Goal: Contribute content: Contribute content

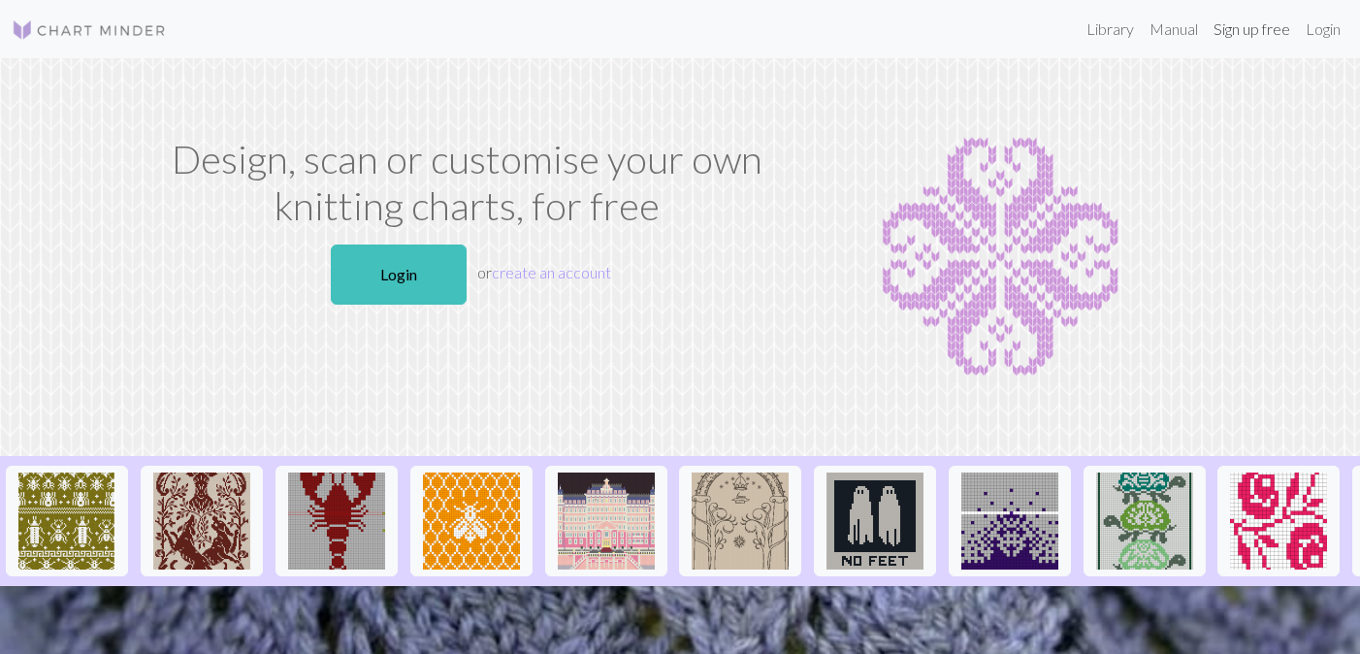
click at [1267, 25] on link "Sign up free" at bounding box center [1252, 29] width 92 height 39
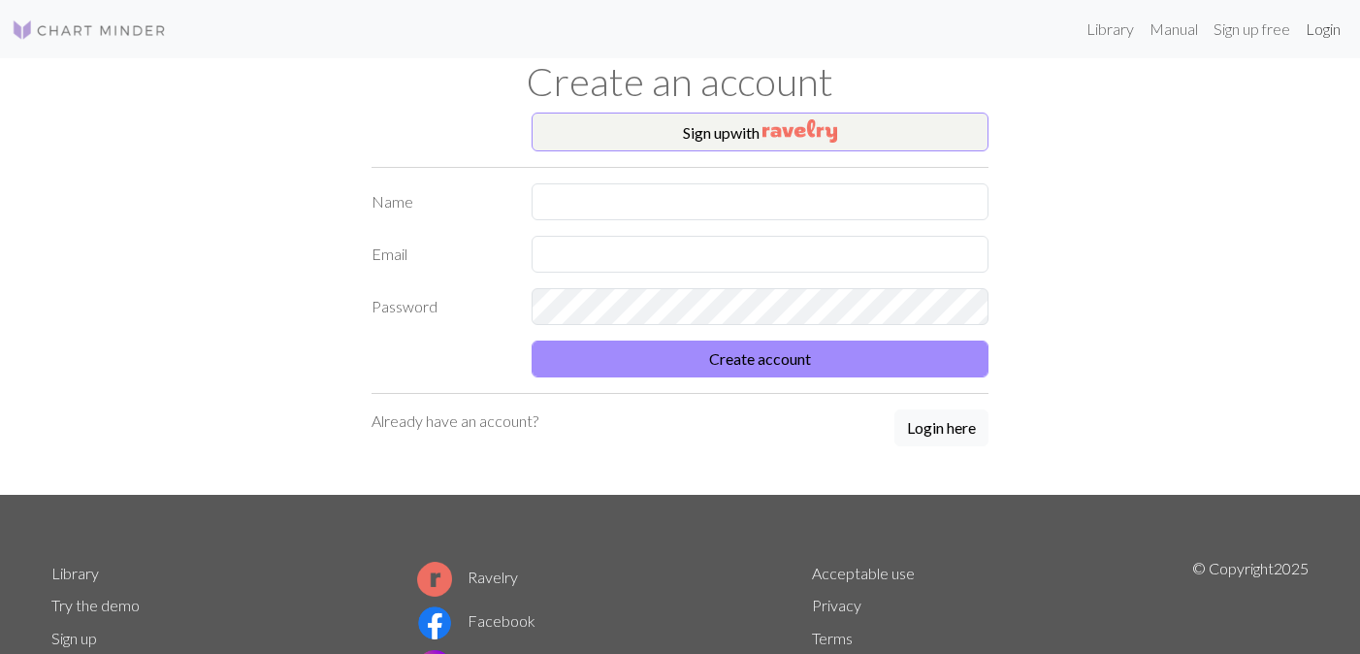
click at [1340, 37] on link "Login" at bounding box center [1323, 29] width 50 height 39
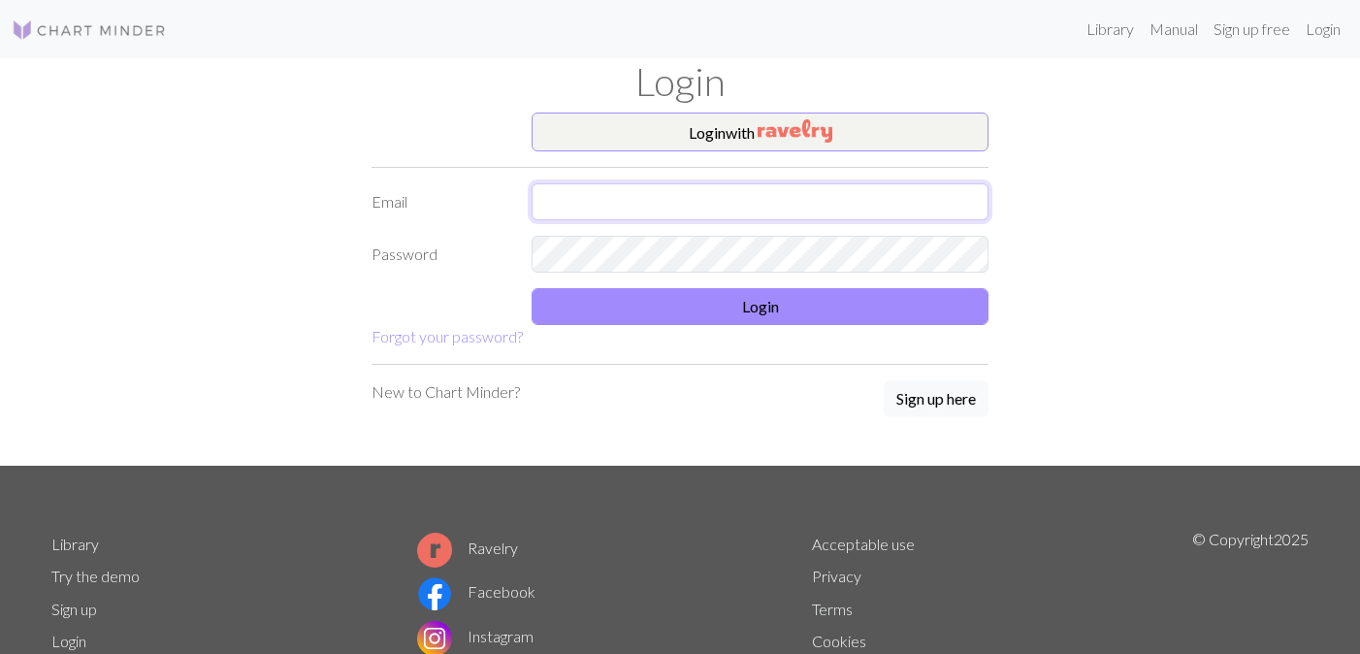
click at [611, 196] on input "text" at bounding box center [760, 201] width 457 height 37
type input "[EMAIL_ADDRESS][DOMAIN_NAME]"
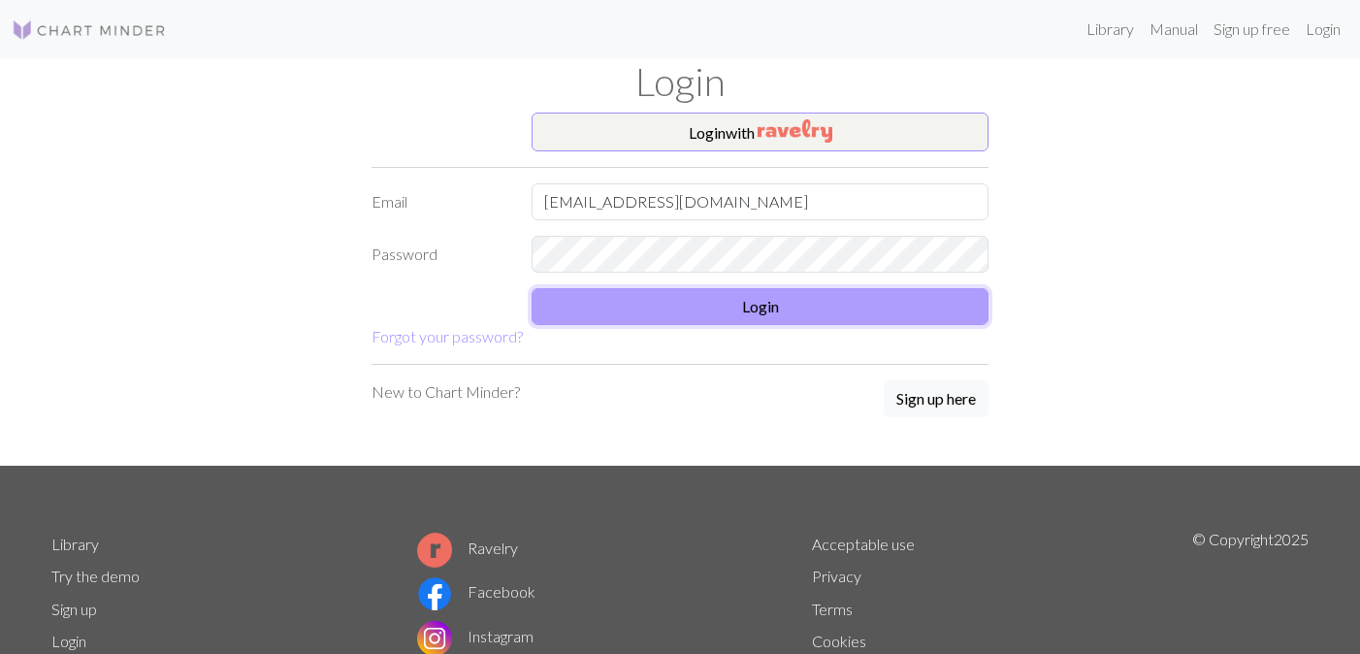
click at [710, 299] on button "Login" at bounding box center [760, 306] width 457 height 37
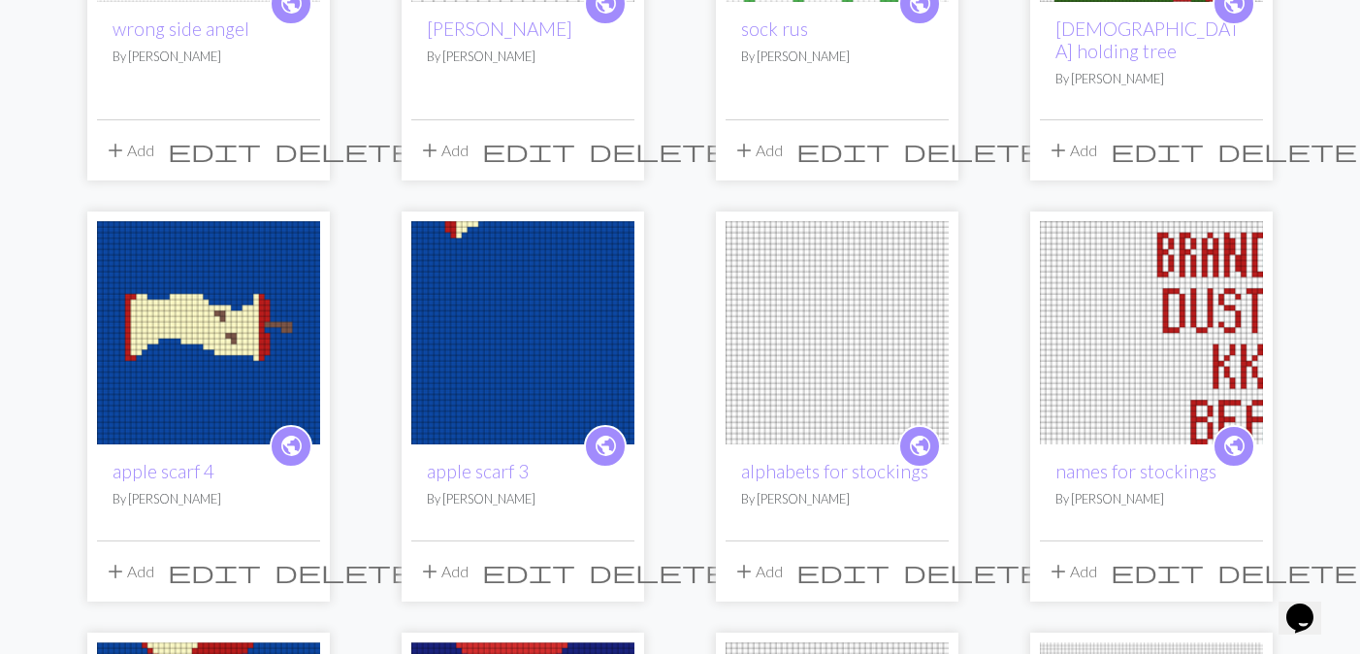
scroll to position [638, 0]
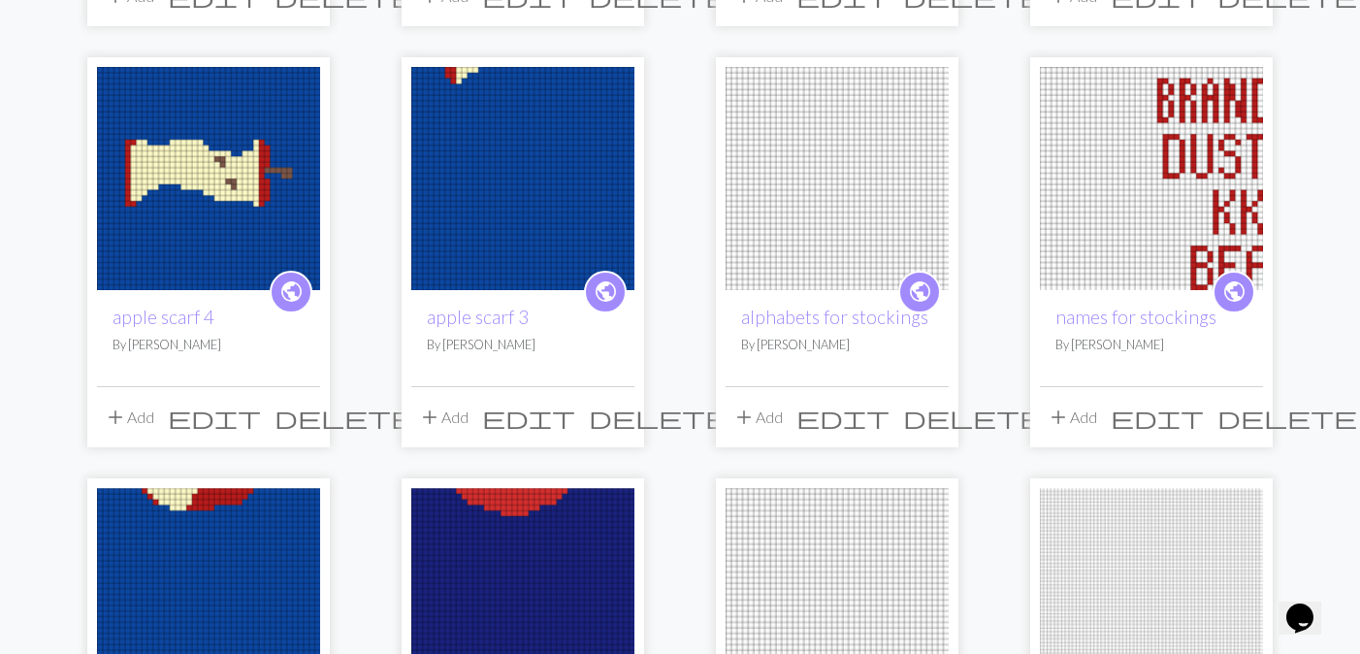
click at [1145, 290] on div "public names for stockings By [PERSON_NAME]" at bounding box center [1151, 337] width 223 height 95
click at [1126, 306] on link "names for stockings" at bounding box center [1135, 317] width 161 height 22
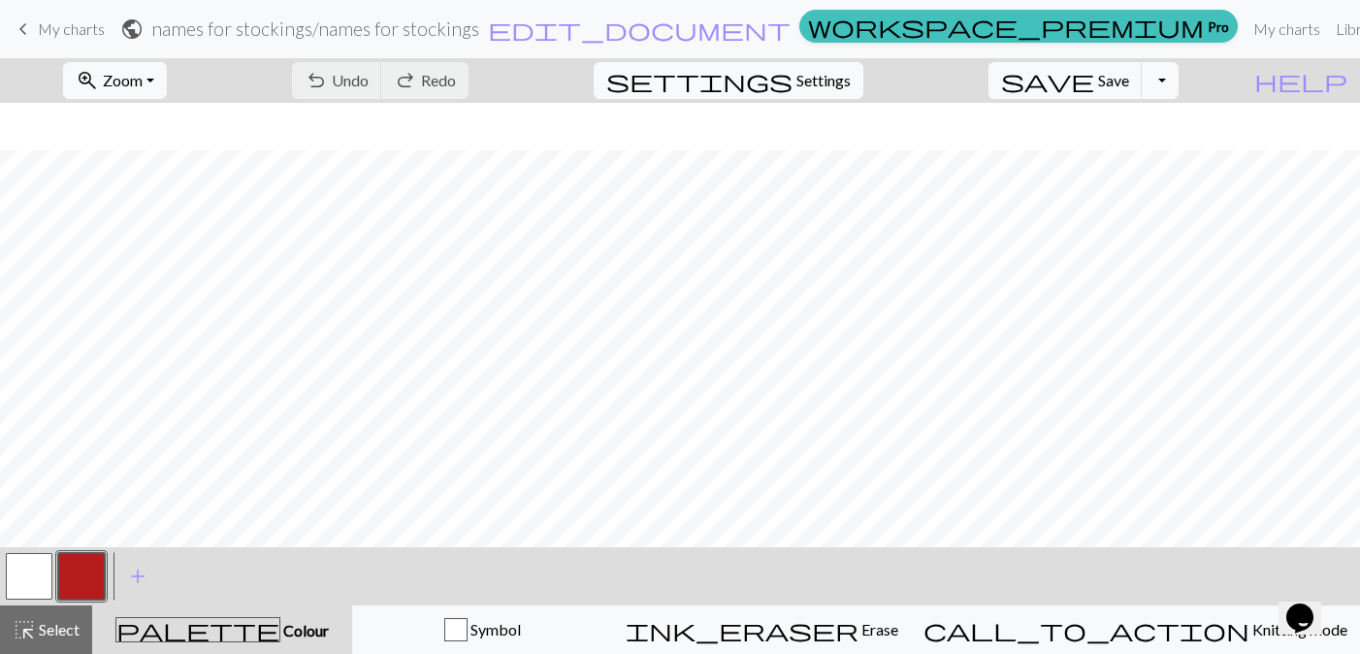
scroll to position [50, 0]
click at [1245, 22] on link "My charts" at bounding box center [1286, 29] width 82 height 39
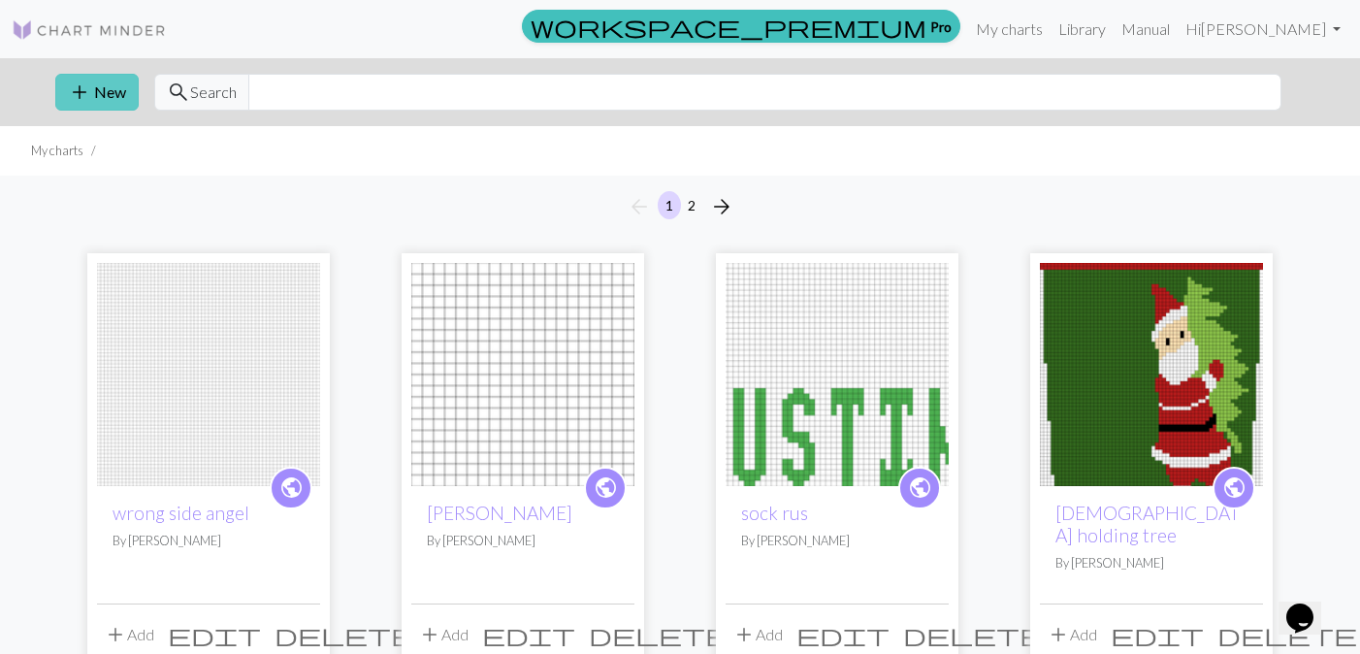
click at [88, 90] on span "add" at bounding box center [79, 92] width 23 height 27
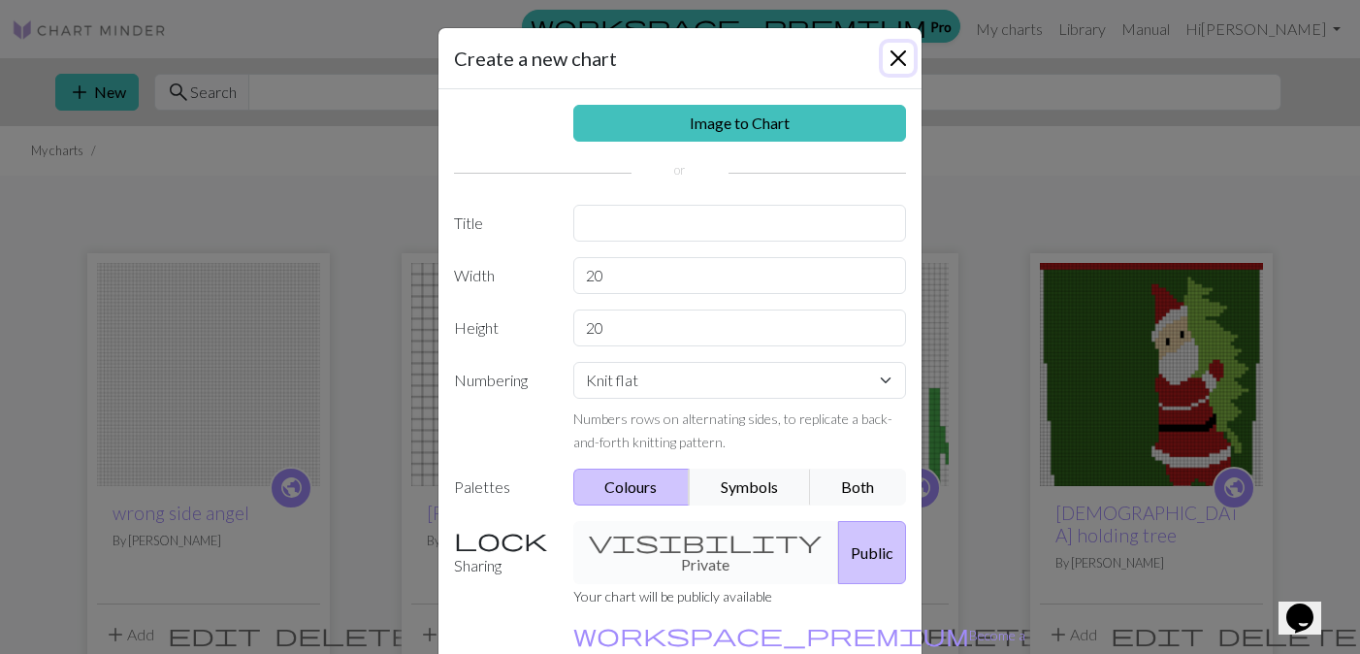
click at [897, 56] on button "Close" at bounding box center [898, 58] width 31 height 31
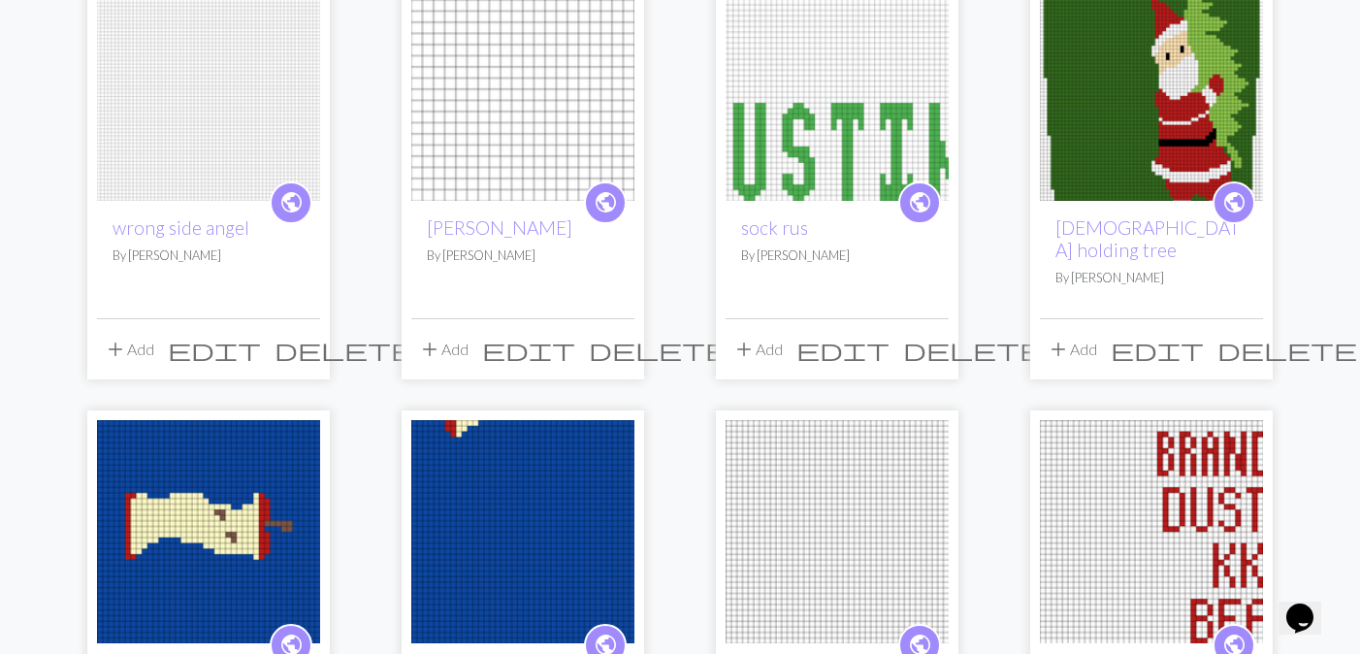
scroll to position [349, 0]
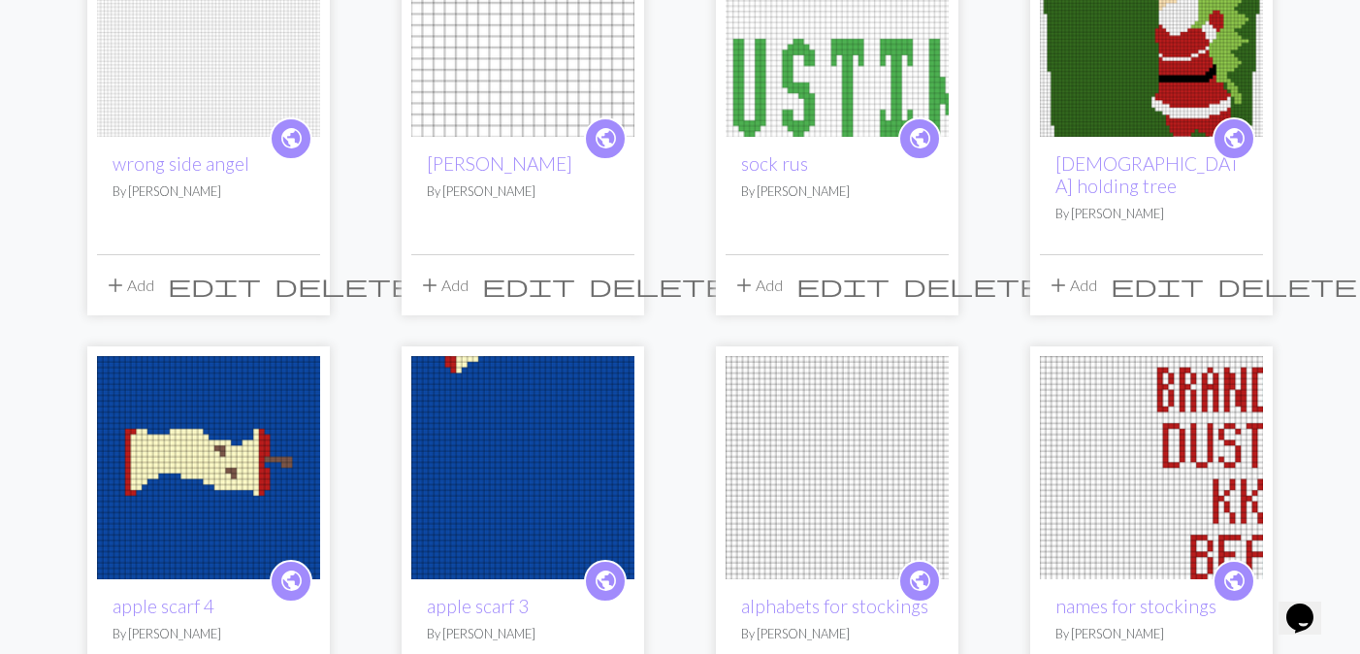
click at [1146, 404] on img at bounding box center [1151, 467] width 223 height 223
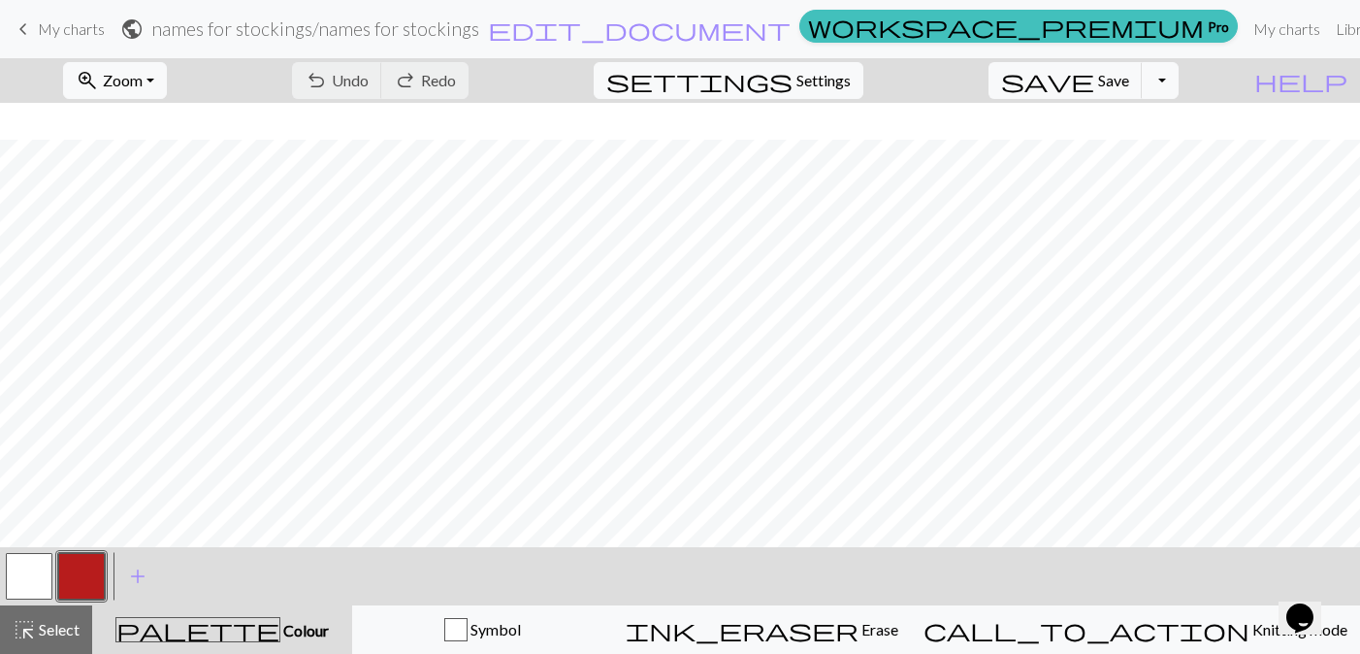
scroll to position [161, 0]
click at [145, 91] on button "zoom_in Zoom Zoom" at bounding box center [115, 80] width 104 height 37
click at [153, 327] on button "200%" at bounding box center [140, 325] width 153 height 31
click at [171, 56] on nav "keyboard_arrow_left My charts public names for stockings / names for stockings …" at bounding box center [680, 29] width 1360 height 58
click at [143, 80] on span "Zoom" at bounding box center [123, 80] width 40 height 18
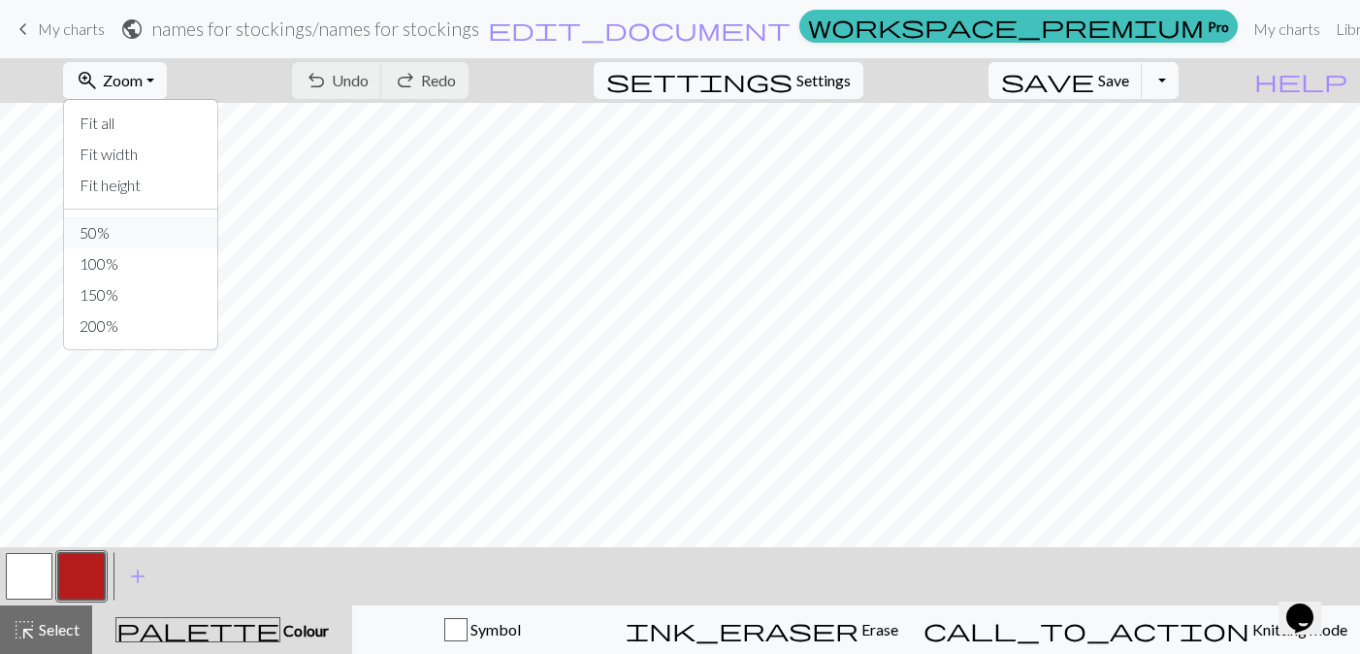
click at [158, 237] on button "50%" at bounding box center [140, 232] width 153 height 31
click at [167, 59] on div "zoom_in Zoom Zoom Fit all Fit width Fit height 50% 100% 150% 200%" at bounding box center [114, 80] width 133 height 45
click at [143, 83] on span "Zoom" at bounding box center [123, 80] width 40 height 18
click at [163, 184] on button "Fit height" at bounding box center [140, 185] width 153 height 31
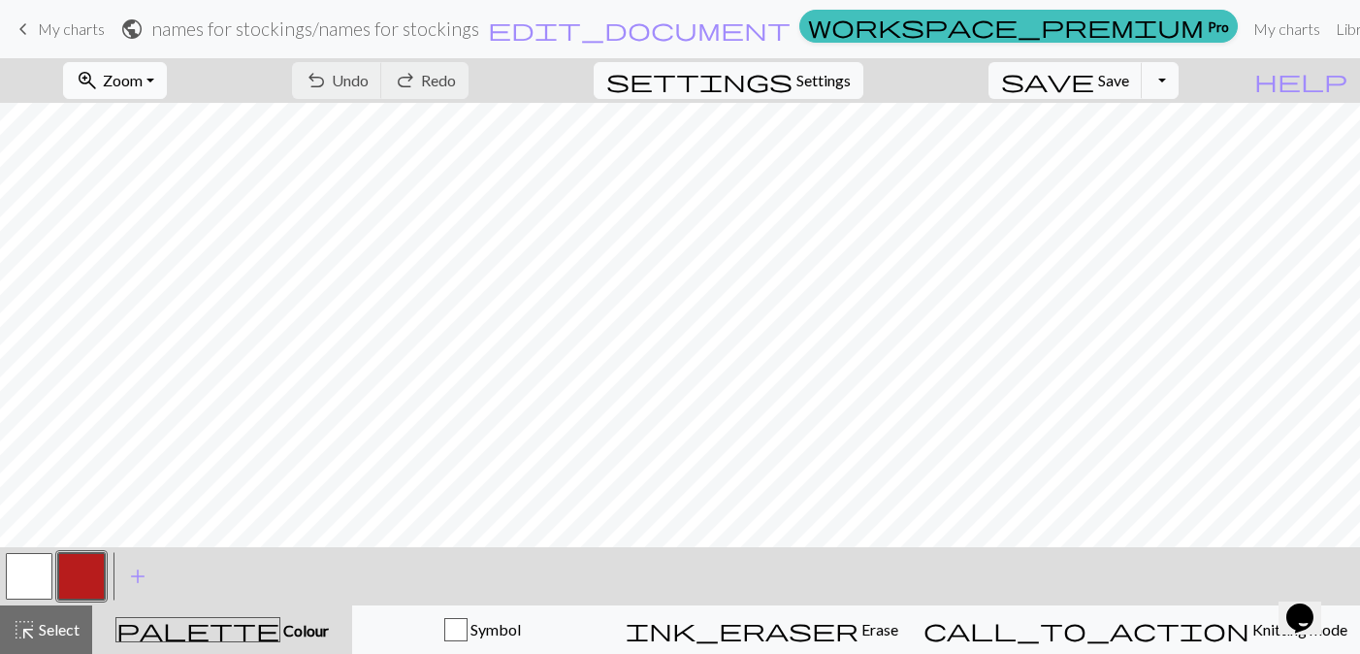
click at [143, 83] on span "Zoom" at bounding box center [123, 80] width 40 height 18
click at [158, 264] on button "100%" at bounding box center [140, 263] width 153 height 31
click at [72, 28] on span "My charts" at bounding box center [71, 28] width 67 height 18
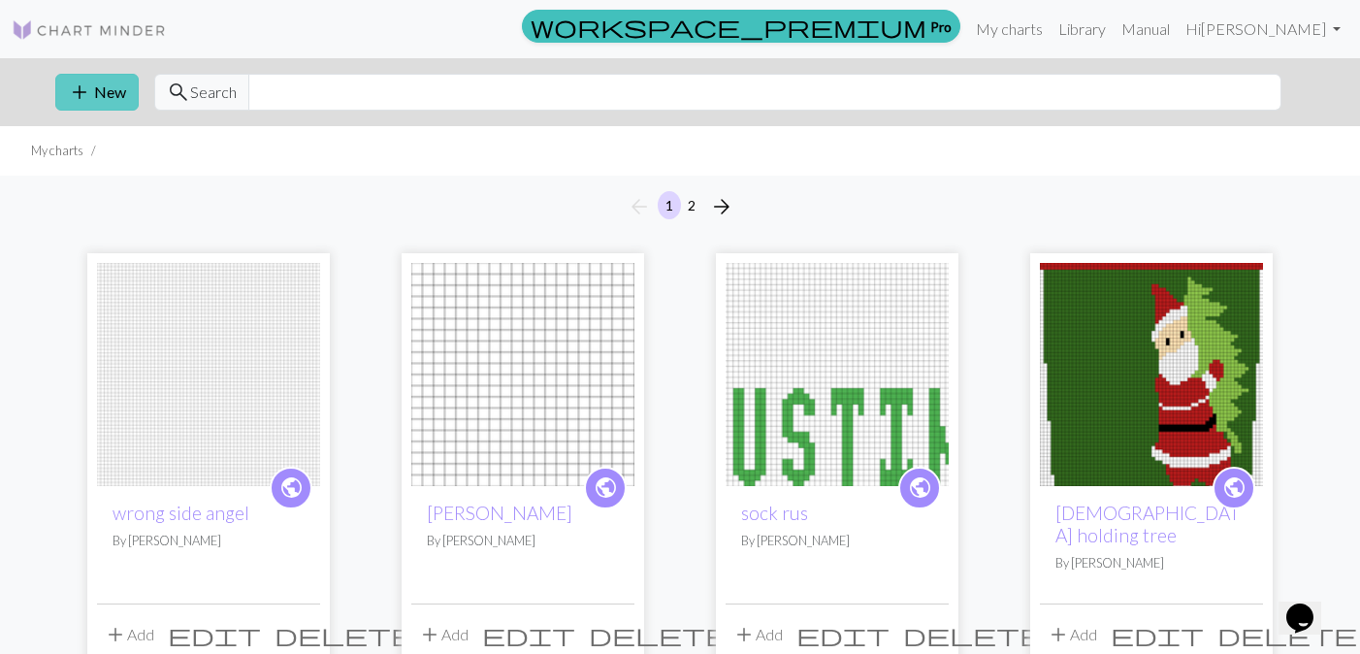
click at [111, 105] on button "add New" at bounding box center [96, 92] width 83 height 37
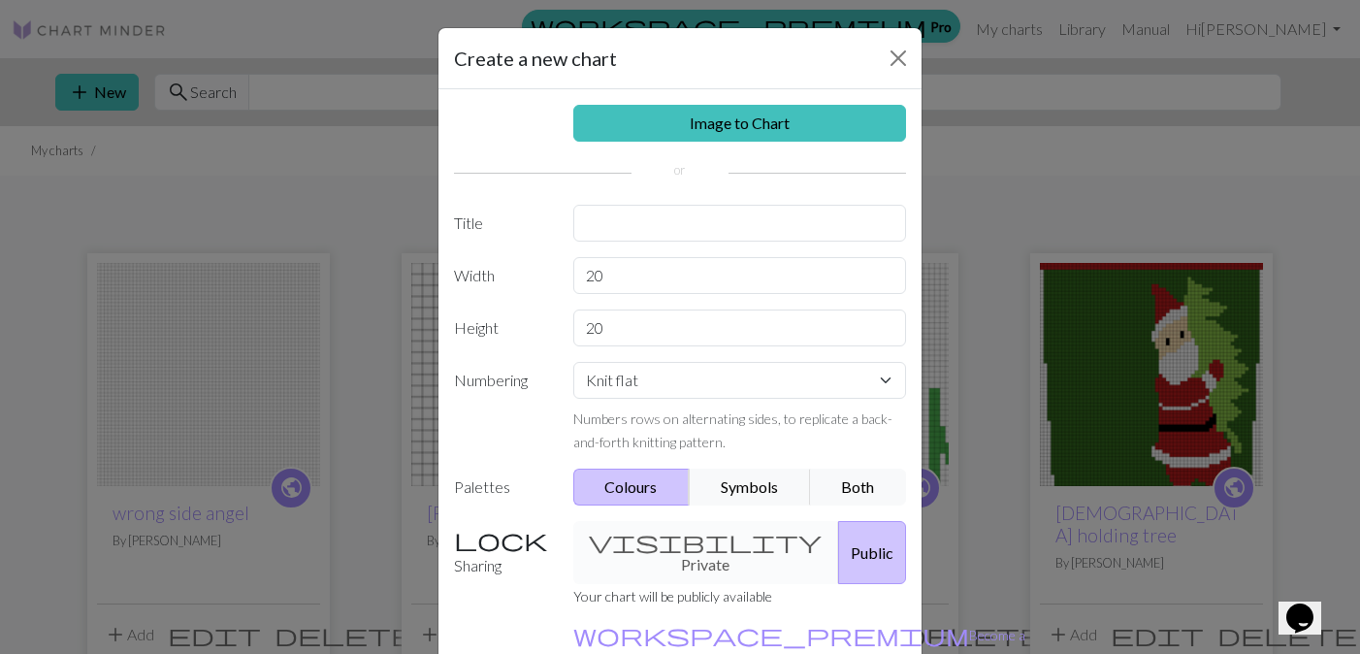
click at [694, 242] on div "Image to Chart Title Width 20 Height 20 Numbering Knit flat Knit in the round L…" at bounding box center [679, 402] width 483 height 627
click at [675, 223] on input "text" at bounding box center [740, 223] width 334 height 37
type input "2025 baby names"
click at [650, 337] on input "20" at bounding box center [740, 327] width 334 height 37
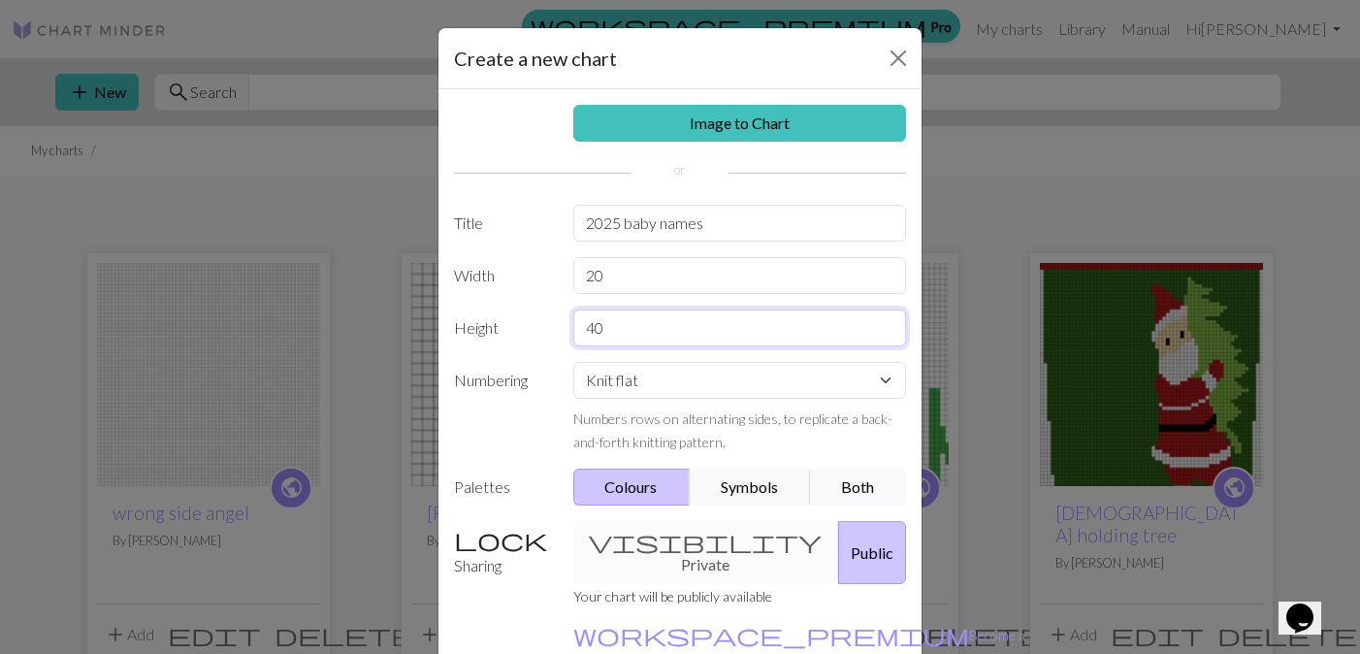
type input "40"
click at [627, 296] on div "Image to Chart Title 2025 baby names Width 20 Height 40 Numbering Knit flat Kni…" at bounding box center [679, 402] width 483 height 627
click at [627, 289] on input "20" at bounding box center [740, 275] width 334 height 37
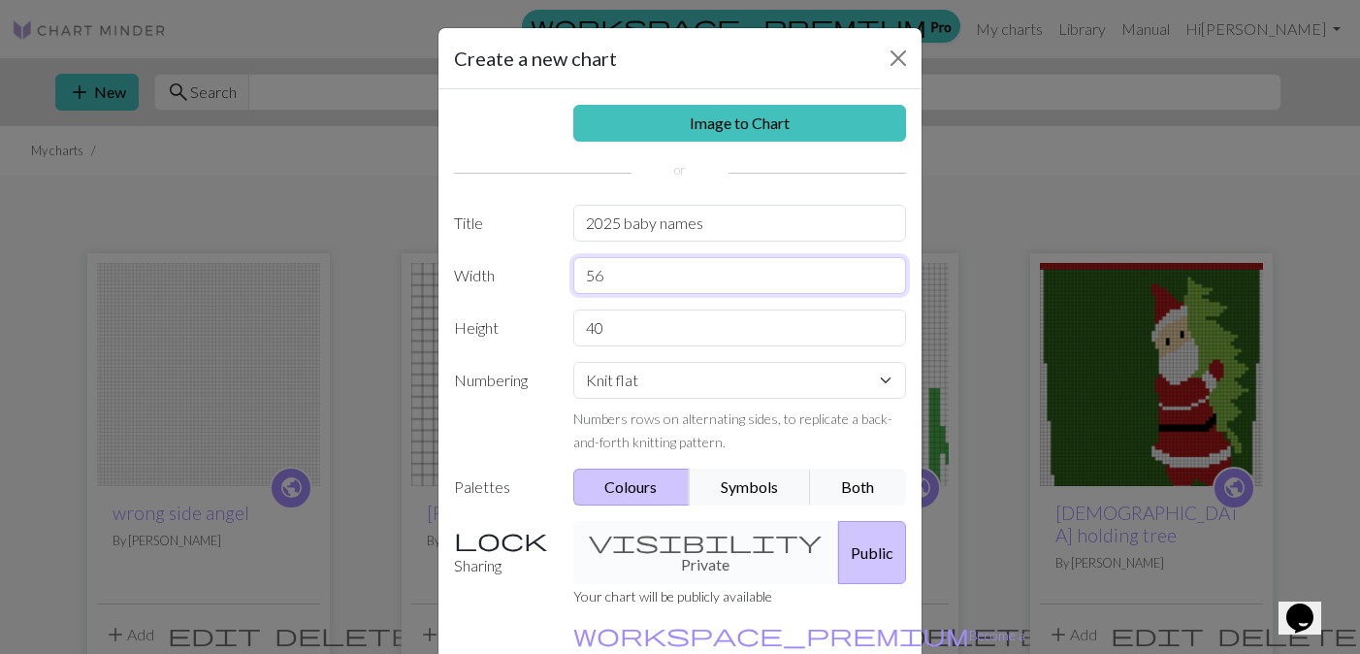
type input "5"
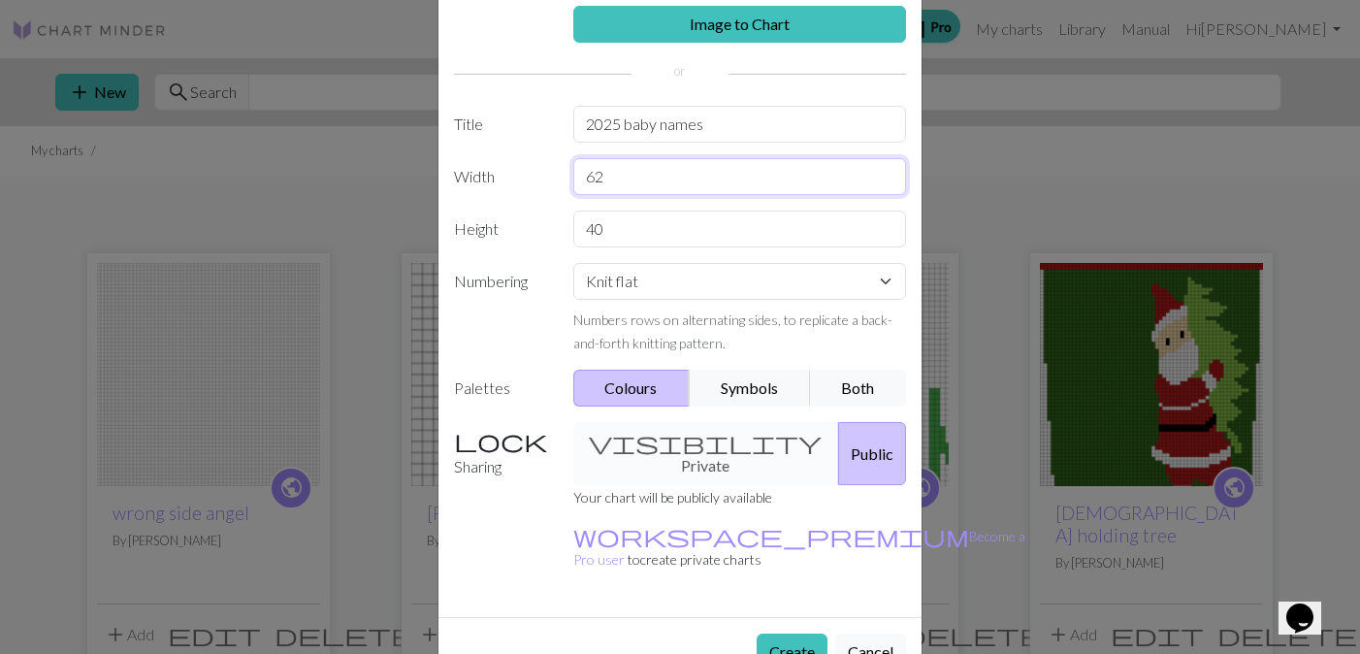
scroll to position [98, 0]
type input "62"
click at [670, 439] on div "visibility Private Public" at bounding box center [740, 454] width 357 height 63
click at [790, 634] on button "Create" at bounding box center [792, 652] width 71 height 37
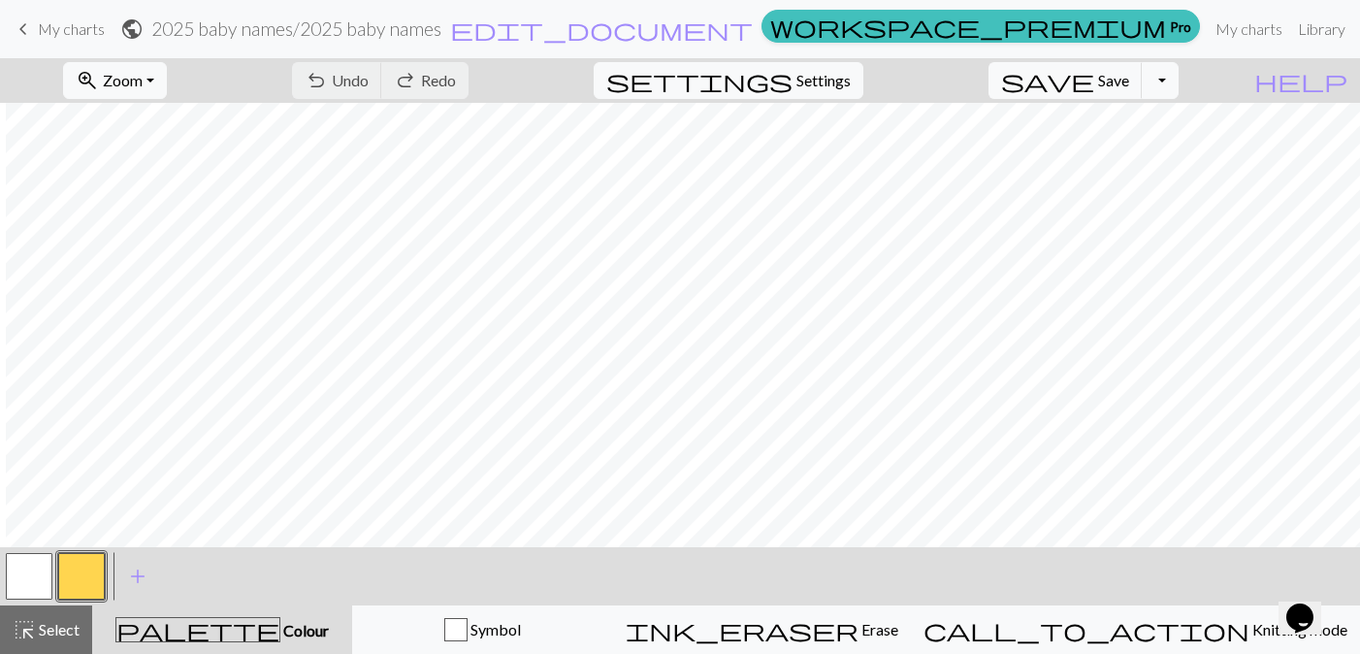
scroll to position [0, 343]
click at [94, 570] on button "button" at bounding box center [81, 576] width 47 height 47
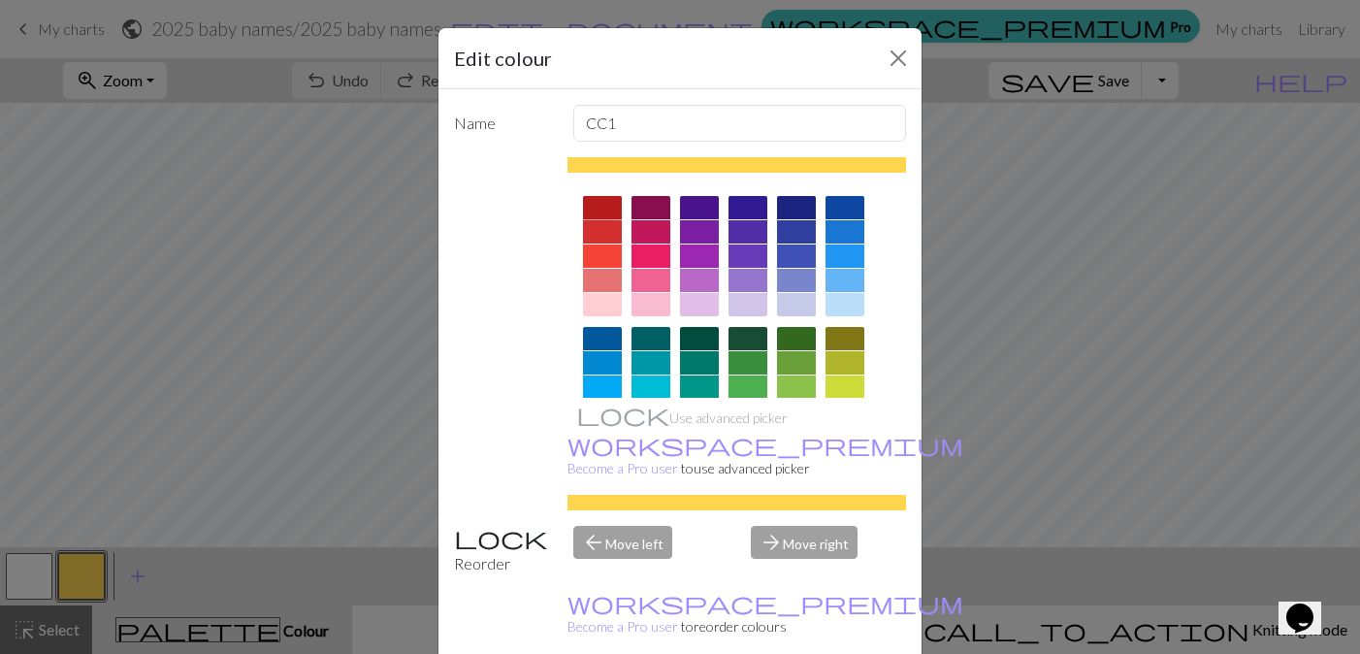
click at [607, 199] on div at bounding box center [602, 207] width 39 height 23
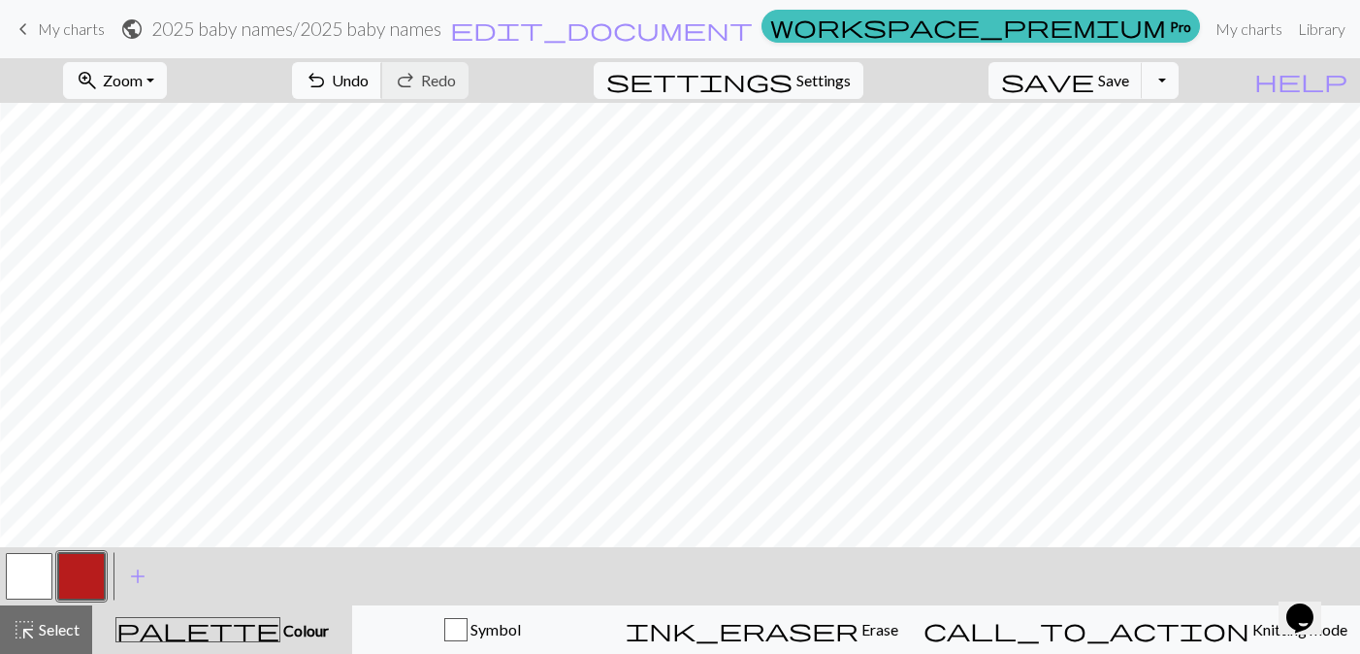
click at [369, 86] on span "Undo" at bounding box center [350, 80] width 37 height 18
click at [73, 593] on button "button" at bounding box center [81, 576] width 47 height 47
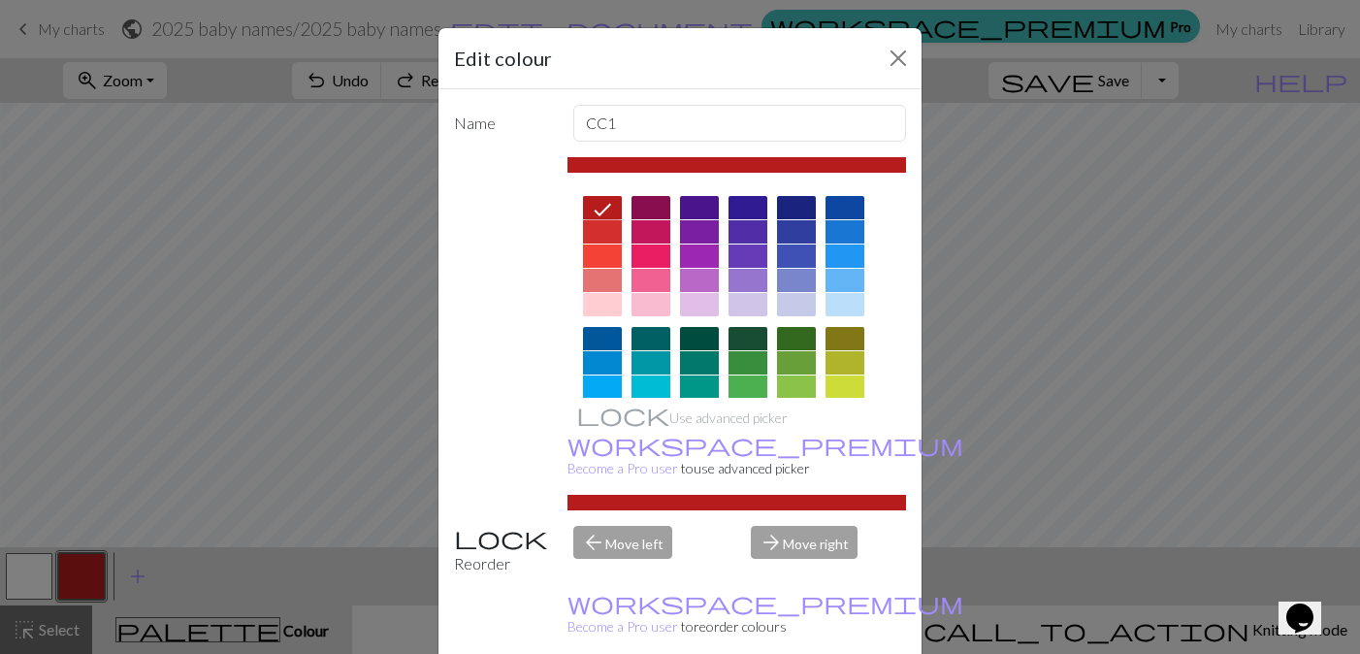
click at [611, 207] on icon at bounding box center [602, 209] width 23 height 23
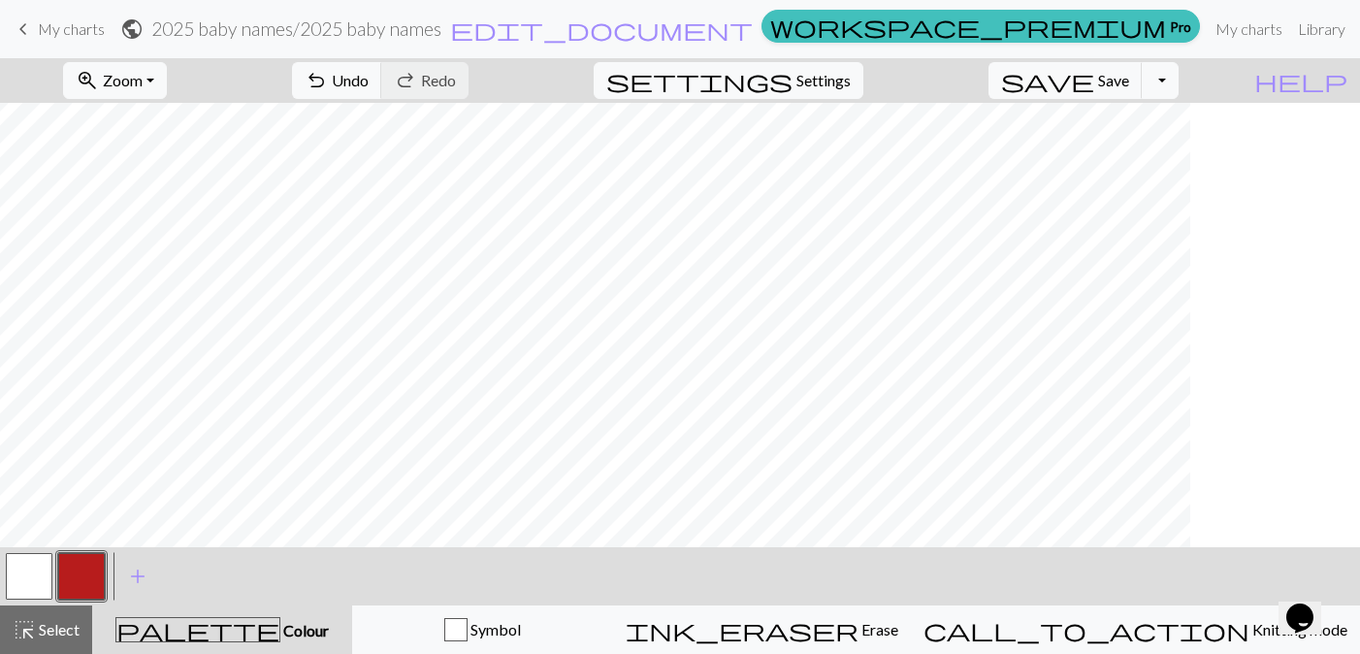
scroll to position [0, 0]
click at [42, 585] on button "button" at bounding box center [29, 576] width 47 height 47
click at [84, 582] on button "button" at bounding box center [81, 576] width 47 height 47
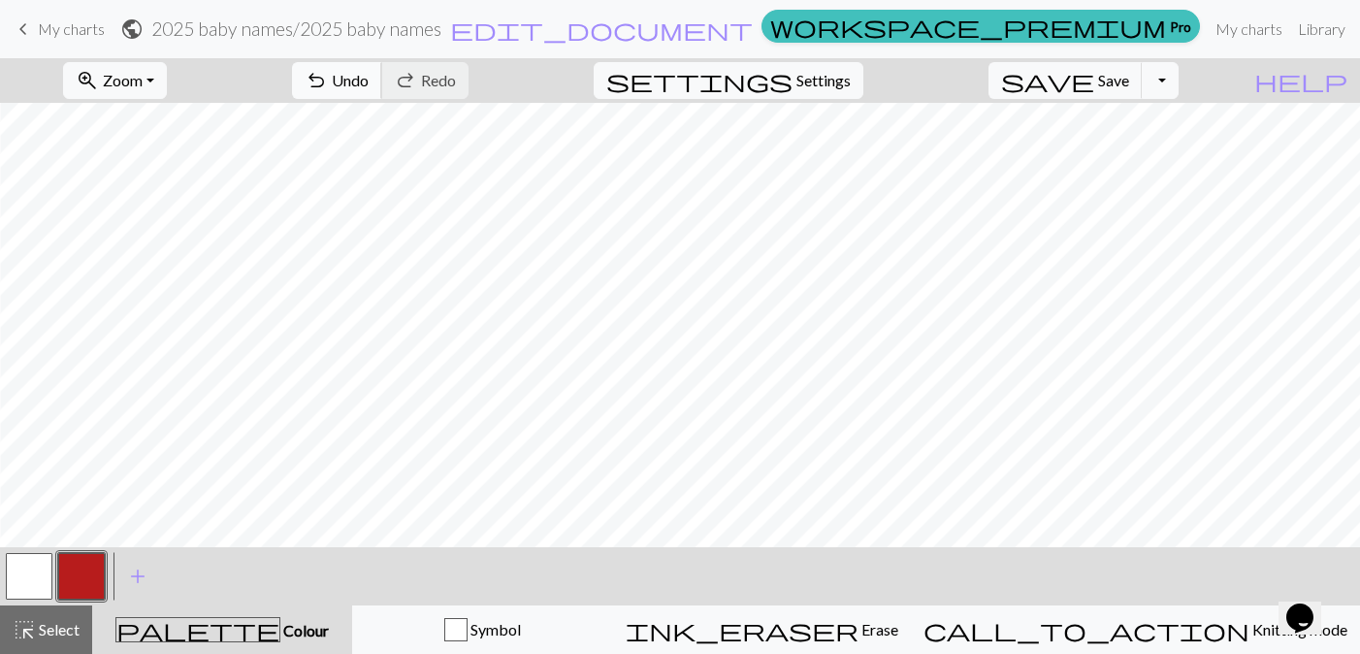
click at [369, 78] on span "Undo" at bounding box center [350, 80] width 37 height 18
click at [23, 579] on button "button" at bounding box center [29, 576] width 47 height 47
click at [67, 587] on button "button" at bounding box center [81, 576] width 47 height 47
click at [20, 568] on button "button" at bounding box center [29, 576] width 47 height 47
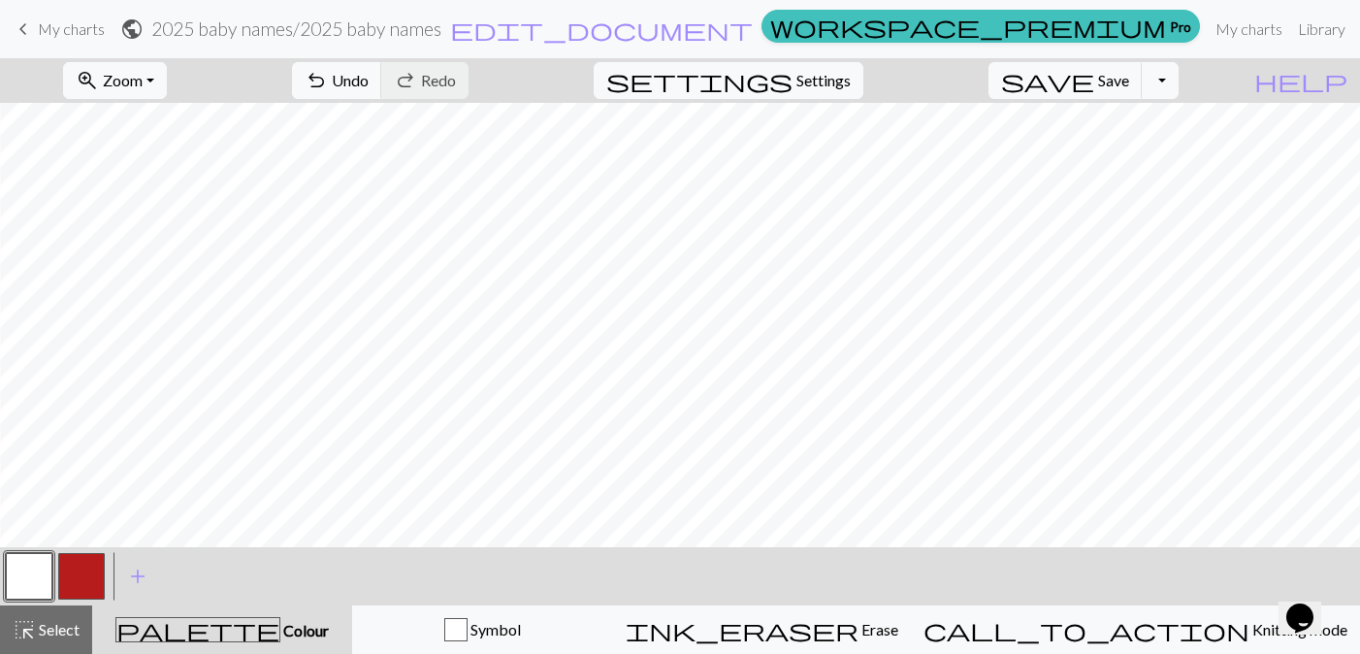
click at [88, 577] on button "button" at bounding box center [81, 576] width 47 height 47
click at [49, 576] on button "button" at bounding box center [29, 576] width 47 height 47
click at [72, 571] on button "button" at bounding box center [81, 576] width 47 height 47
click at [40, 586] on button "button" at bounding box center [29, 576] width 47 height 47
click at [97, 565] on button "button" at bounding box center [81, 576] width 47 height 47
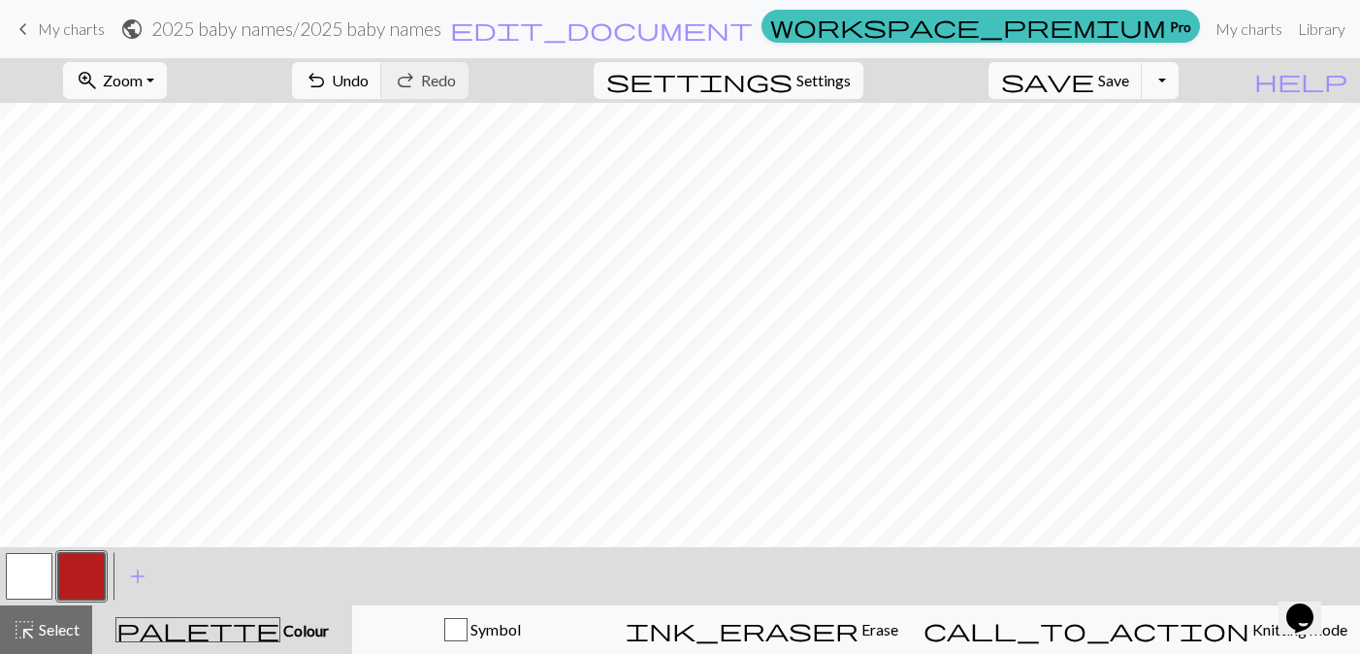
click at [32, 578] on button "button" at bounding box center [29, 576] width 47 height 47
click at [88, 565] on button "button" at bounding box center [81, 576] width 47 height 47
click at [25, 577] on button "button" at bounding box center [29, 576] width 47 height 47
click at [72, 576] on button "button" at bounding box center [81, 576] width 47 height 47
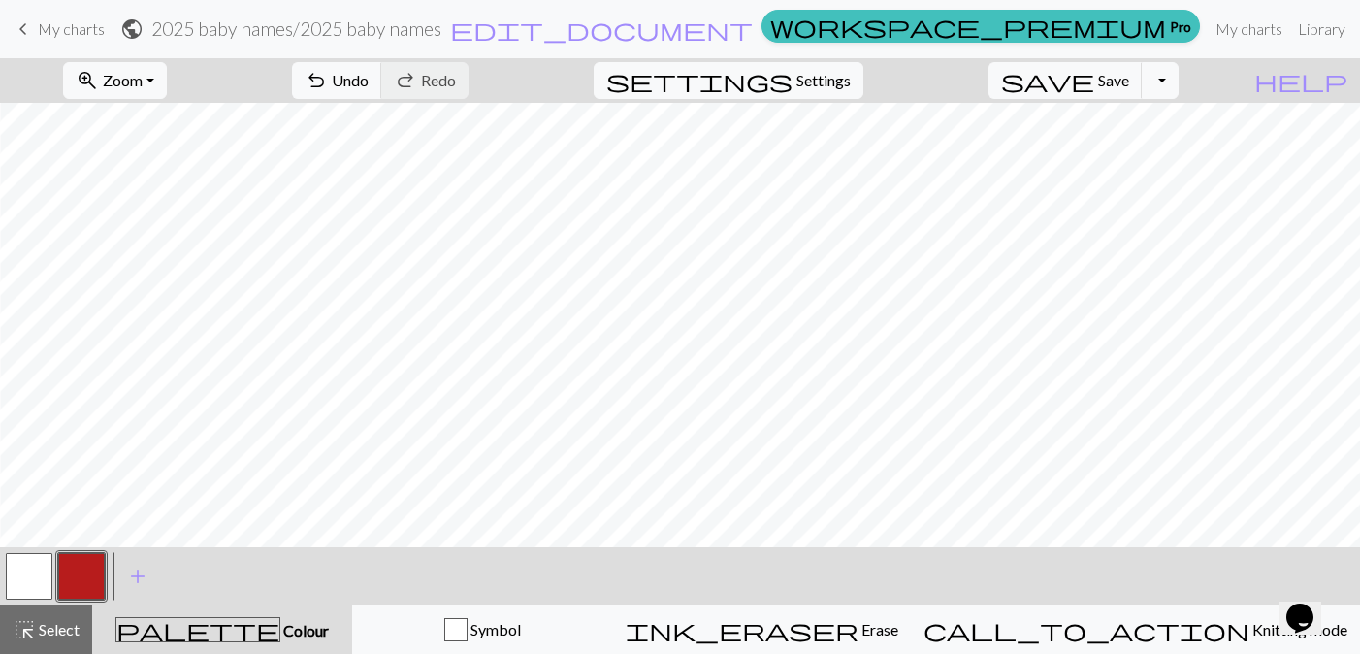
click at [19, 603] on div "< >" at bounding box center [55, 576] width 105 height 58
click at [13, 575] on button "button" at bounding box center [29, 576] width 47 height 47
click at [78, 572] on button "button" at bounding box center [81, 576] width 47 height 47
click at [30, 582] on button "button" at bounding box center [29, 576] width 47 height 47
click at [83, 563] on button "button" at bounding box center [81, 576] width 47 height 47
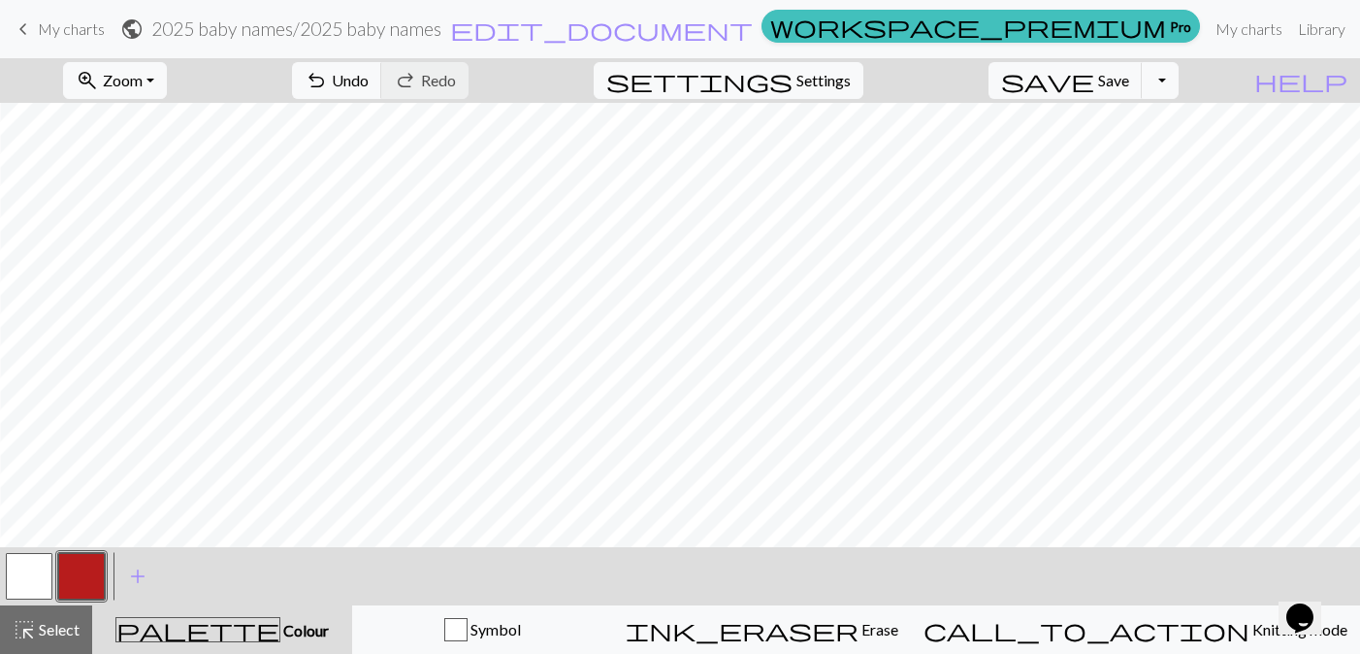
click at [41, 579] on button "button" at bounding box center [29, 576] width 47 height 47
click at [95, 575] on button "button" at bounding box center [81, 576] width 47 height 47
click at [26, 580] on button "button" at bounding box center [29, 576] width 47 height 47
click at [72, 578] on button "button" at bounding box center [81, 576] width 47 height 47
click at [36, 578] on button "button" at bounding box center [29, 576] width 47 height 47
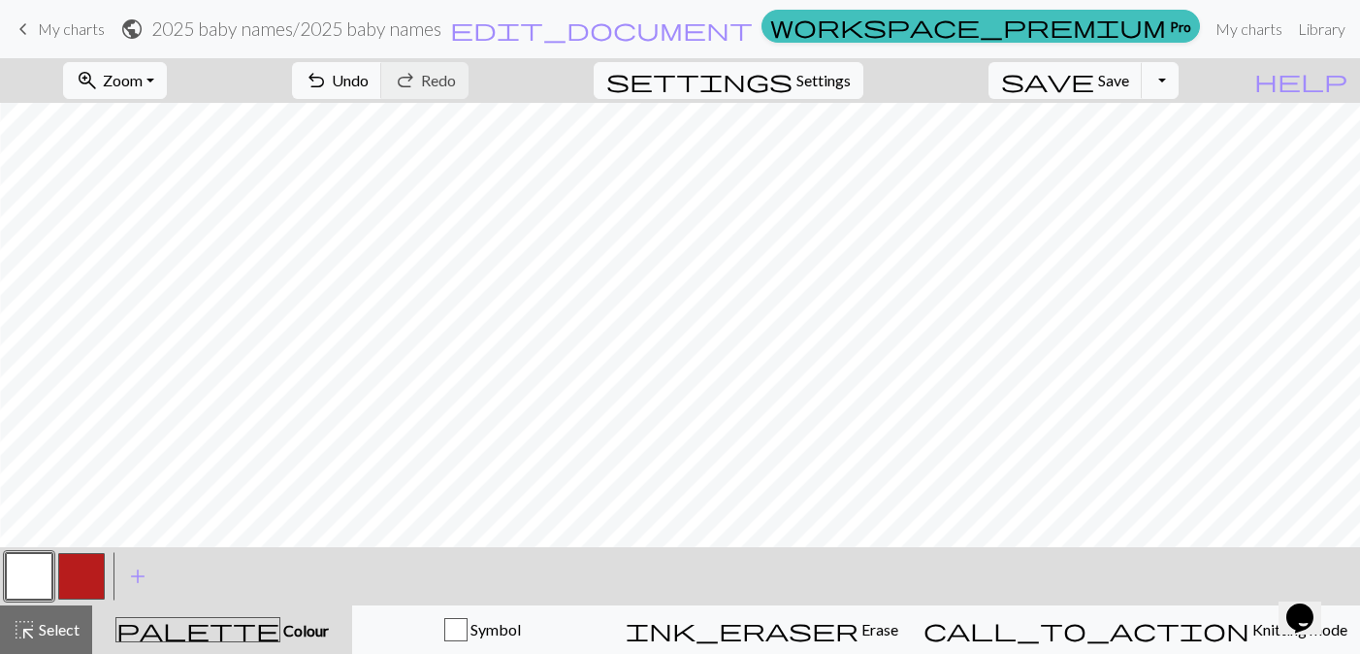
click at [76, 567] on button "button" at bounding box center [81, 576] width 47 height 47
click at [99, 77] on span "zoom_in" at bounding box center [87, 80] width 23 height 27
click at [151, 192] on button "Fit height" at bounding box center [140, 185] width 153 height 31
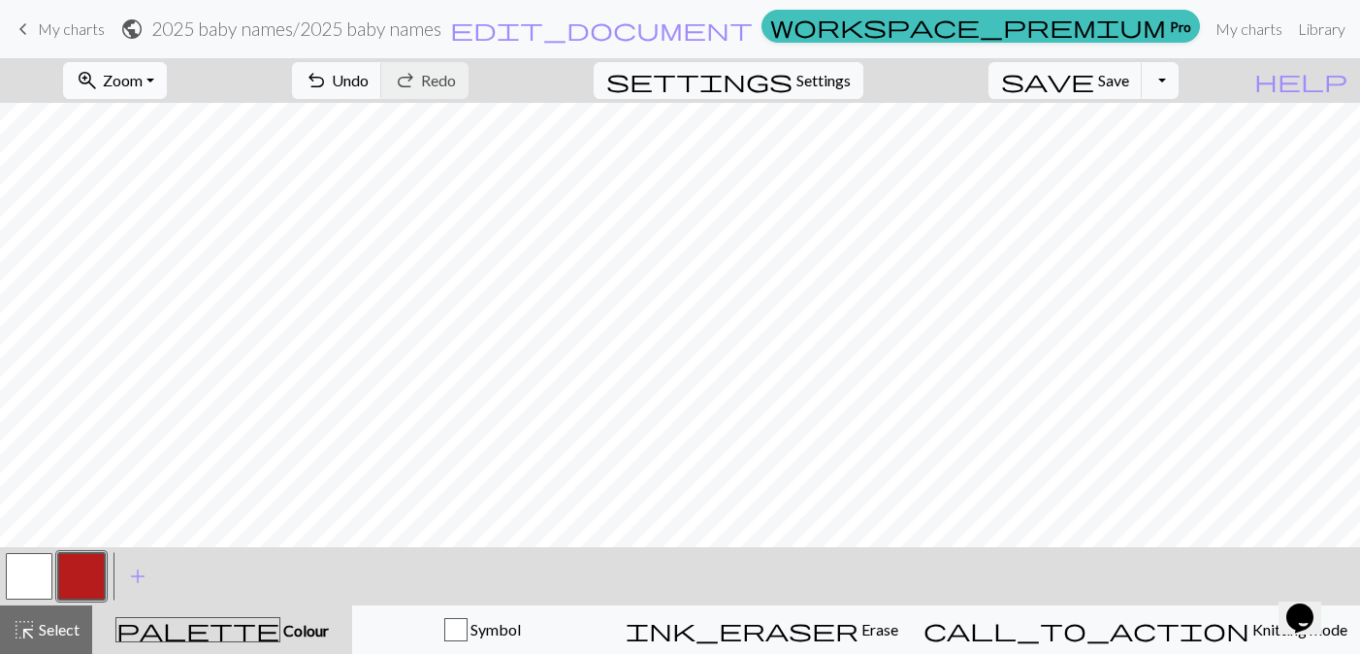
click at [143, 88] on span "Zoom" at bounding box center [123, 80] width 40 height 18
click at [139, 262] on button "100%" at bounding box center [140, 263] width 153 height 31
click at [28, 582] on button "button" at bounding box center [29, 576] width 47 height 47
click at [73, 585] on button "button" at bounding box center [81, 576] width 47 height 47
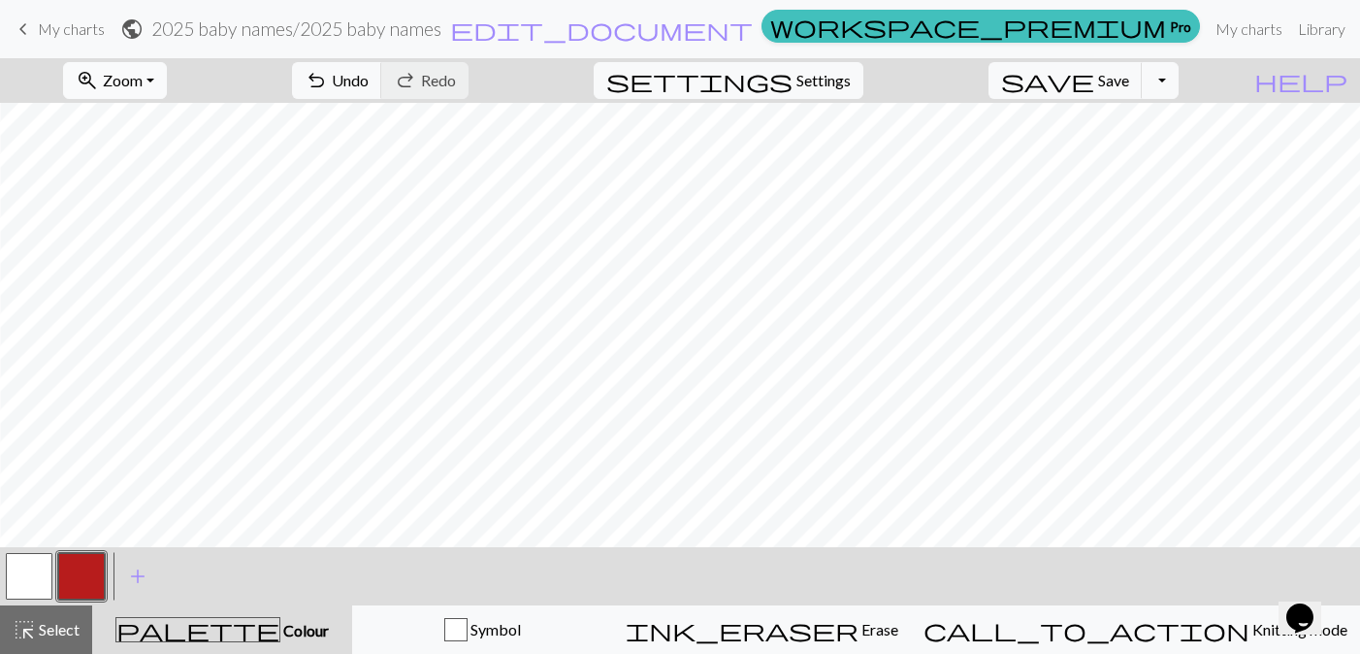
click at [141, 80] on span "Zoom" at bounding box center [123, 80] width 40 height 18
click at [169, 182] on button "Fit height" at bounding box center [140, 185] width 153 height 31
click at [143, 75] on span "Zoom" at bounding box center [123, 80] width 40 height 18
click at [168, 180] on button "Fit height" at bounding box center [140, 185] width 153 height 31
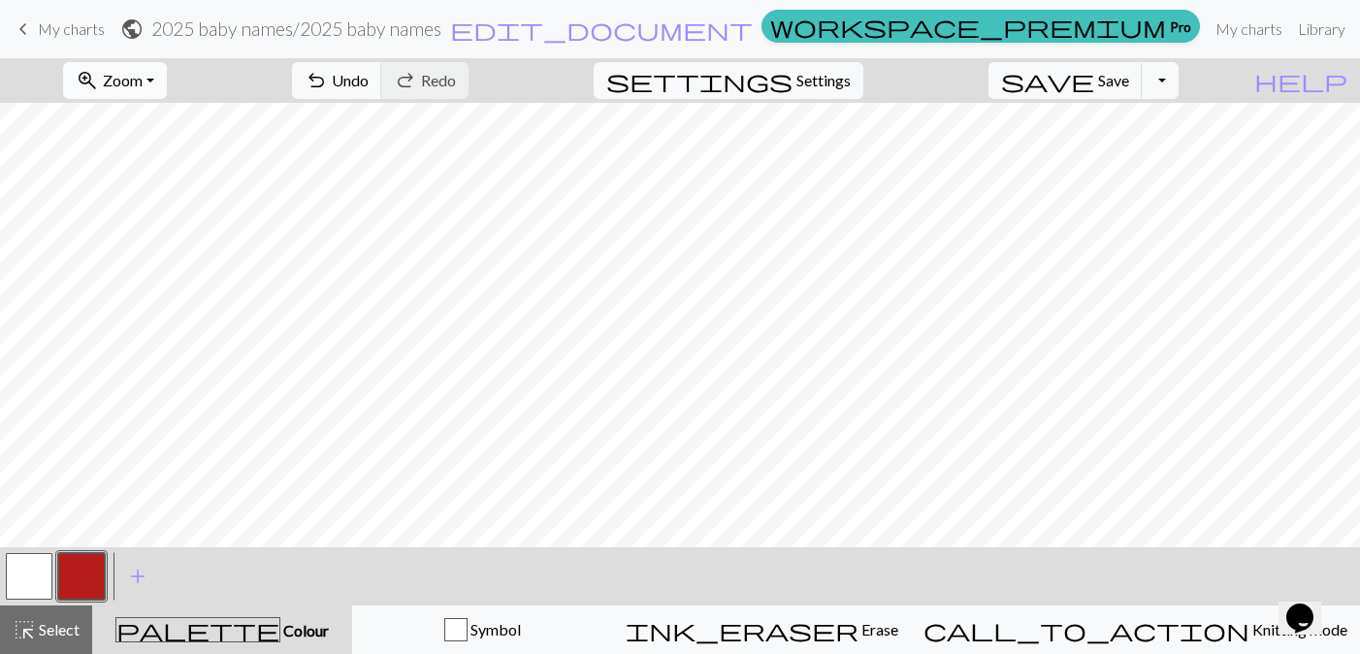
click at [99, 85] on span "zoom_in" at bounding box center [87, 80] width 23 height 27
click at [163, 158] on button "Fit width" at bounding box center [140, 154] width 153 height 31
click at [26, 578] on button "button" at bounding box center [29, 576] width 47 height 47
click at [77, 579] on button "button" at bounding box center [81, 576] width 47 height 47
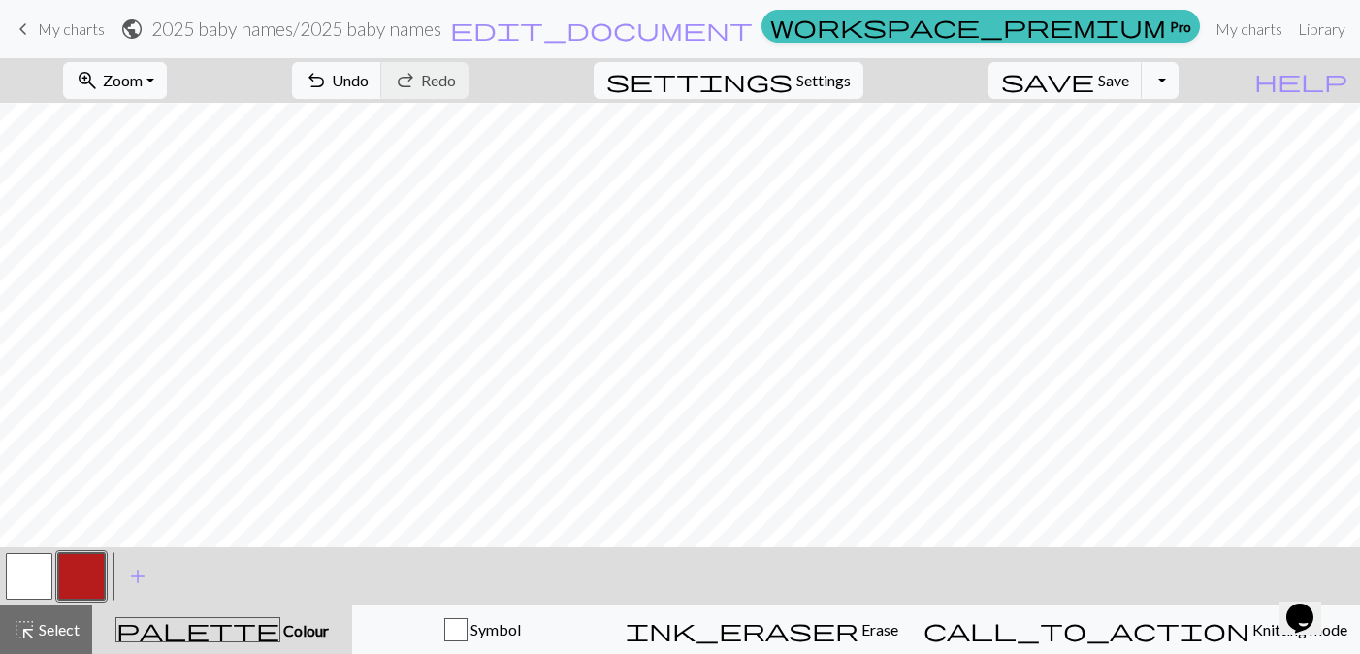
click at [29, 571] on button "button" at bounding box center [29, 576] width 47 height 47
click at [89, 590] on button "button" at bounding box center [81, 576] width 47 height 47
click at [33, 582] on button "button" at bounding box center [29, 576] width 47 height 47
click at [78, 576] on button "button" at bounding box center [81, 576] width 47 height 47
click at [40, 581] on button "button" at bounding box center [29, 576] width 47 height 47
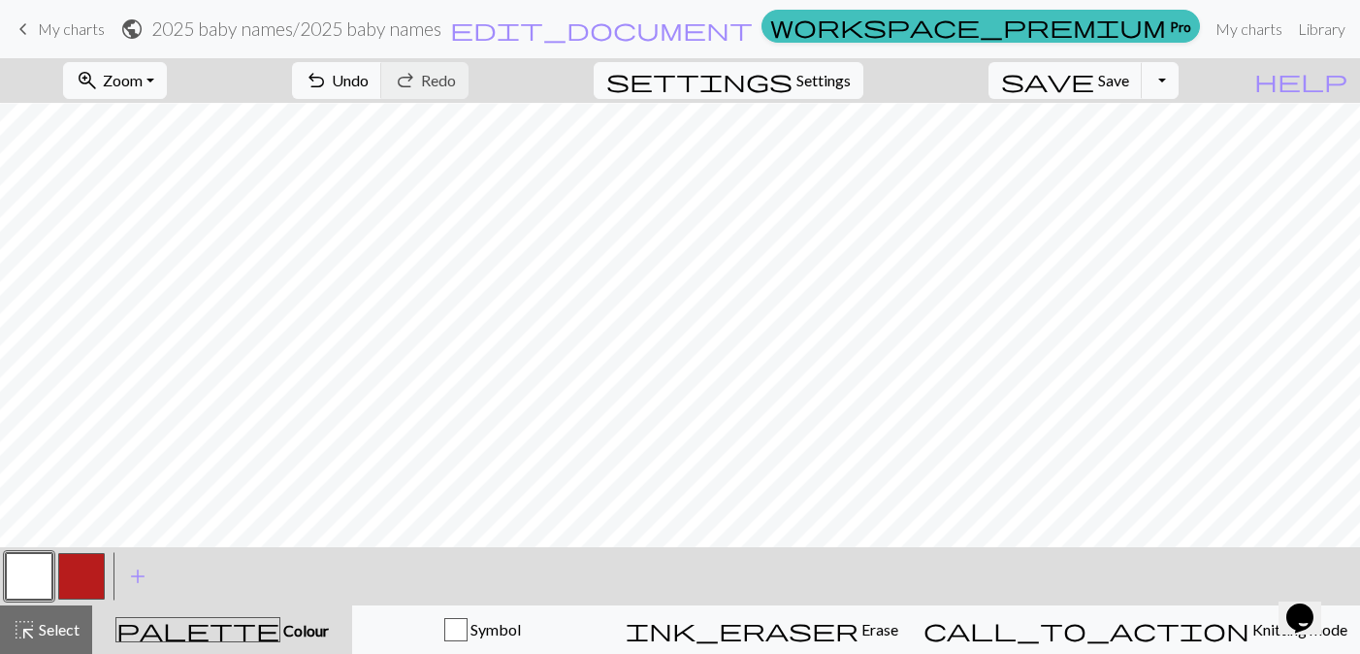
click at [82, 563] on button "button" at bounding box center [81, 576] width 47 height 47
click at [49, 569] on button "button" at bounding box center [29, 576] width 47 height 47
click at [80, 585] on button "button" at bounding box center [81, 576] width 47 height 47
click at [51, 573] on button "button" at bounding box center [29, 576] width 47 height 47
click at [77, 586] on button "button" at bounding box center [81, 576] width 47 height 47
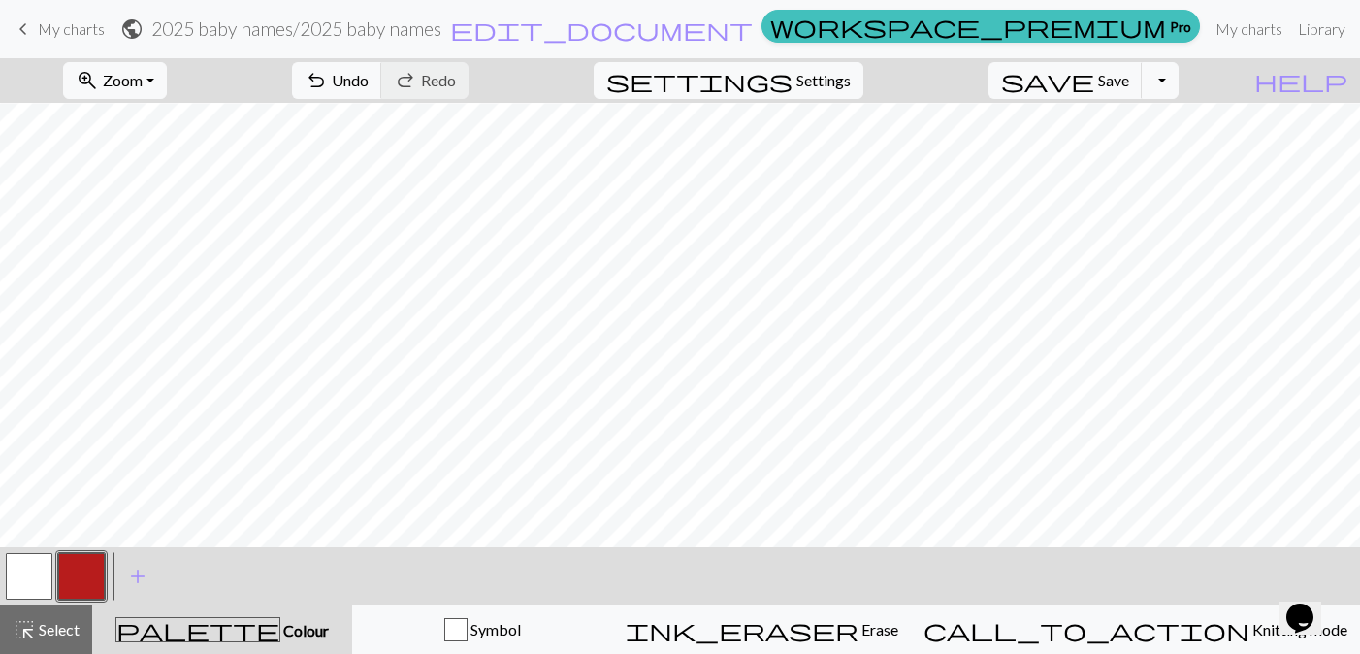
click at [20, 577] on button "button" at bounding box center [29, 576] width 47 height 47
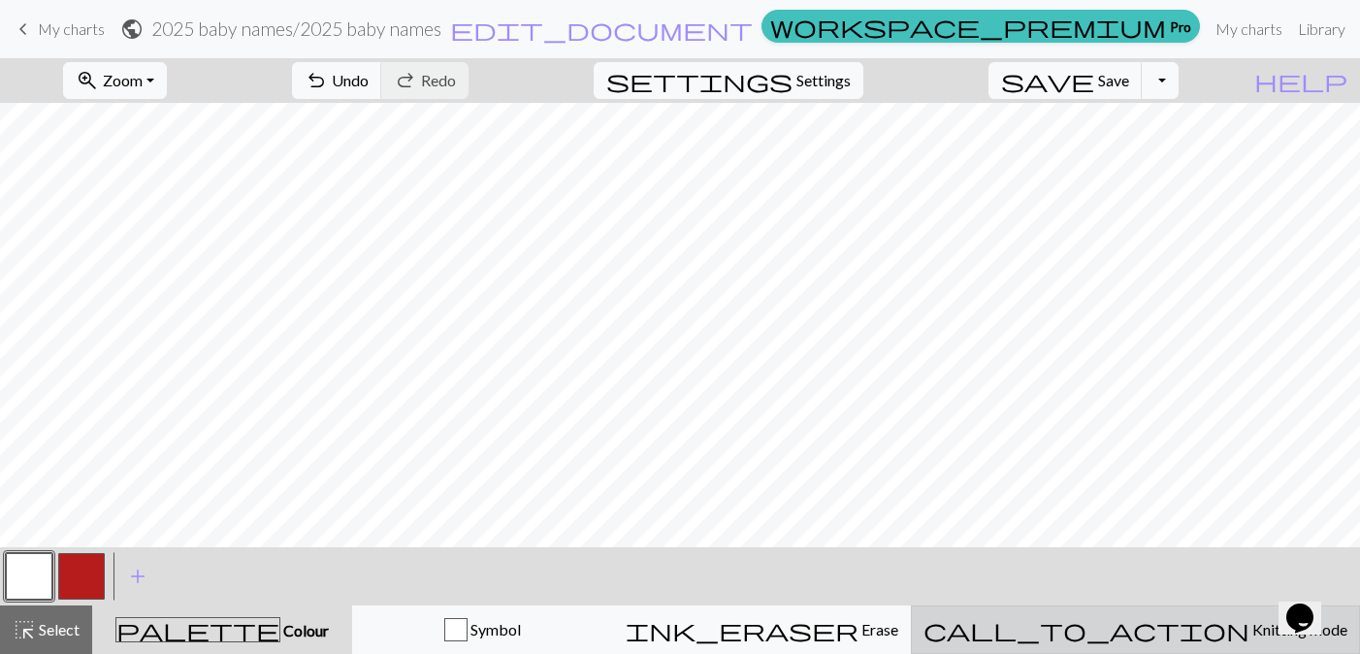
click at [1137, 635] on div "call_to_action Knitting mode Knitting mode" at bounding box center [1135, 629] width 424 height 23
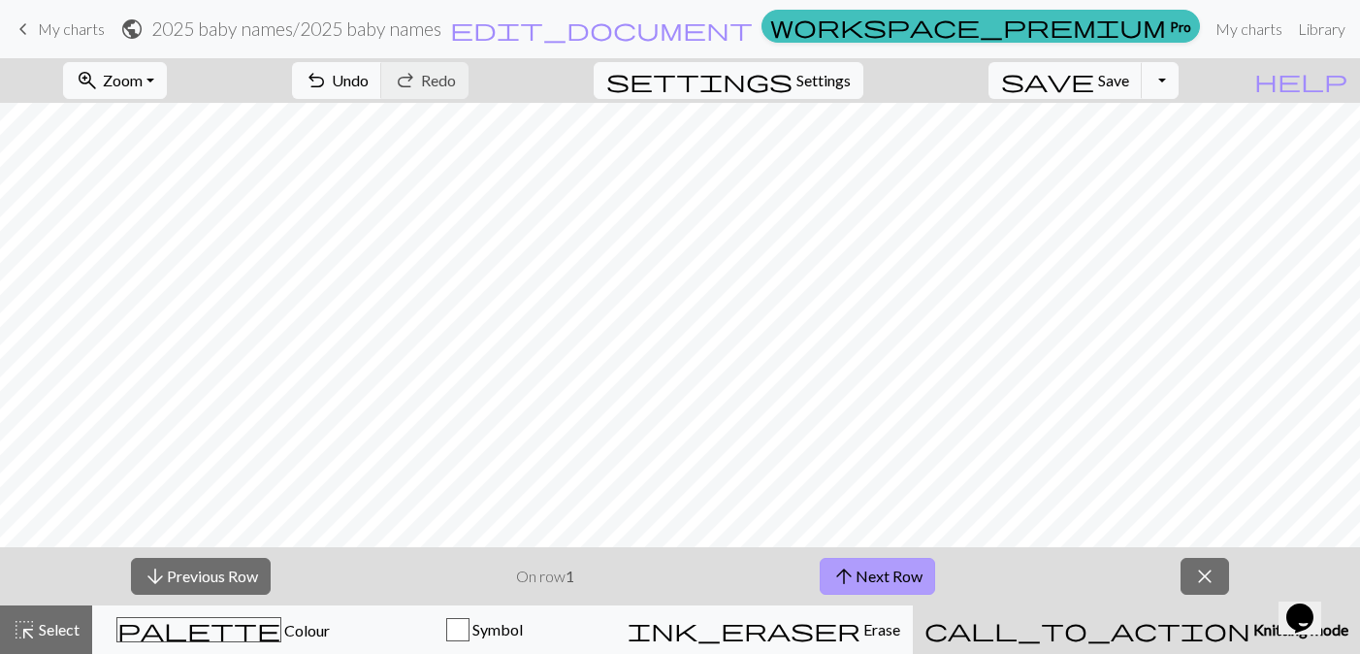
click at [879, 578] on button "arrow_upward Next Row" at bounding box center [877, 576] width 115 height 37
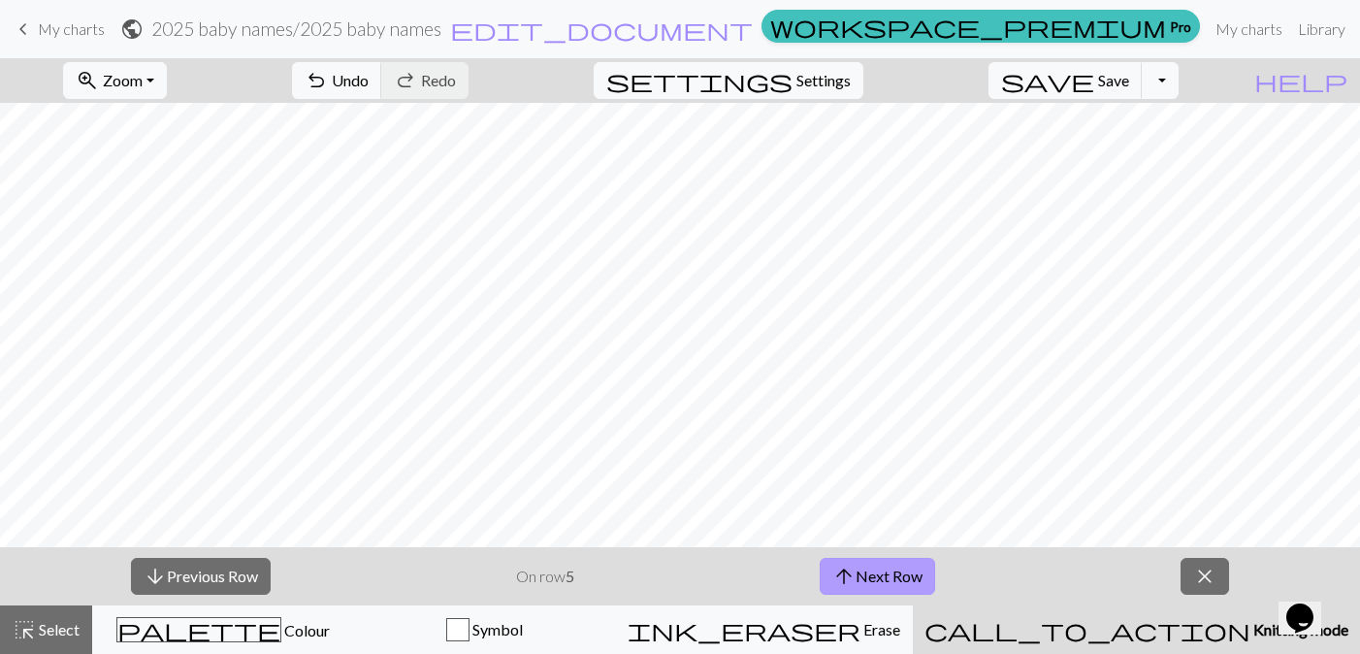
click at [879, 578] on button "arrow_upward Next Row" at bounding box center [877, 576] width 115 height 37
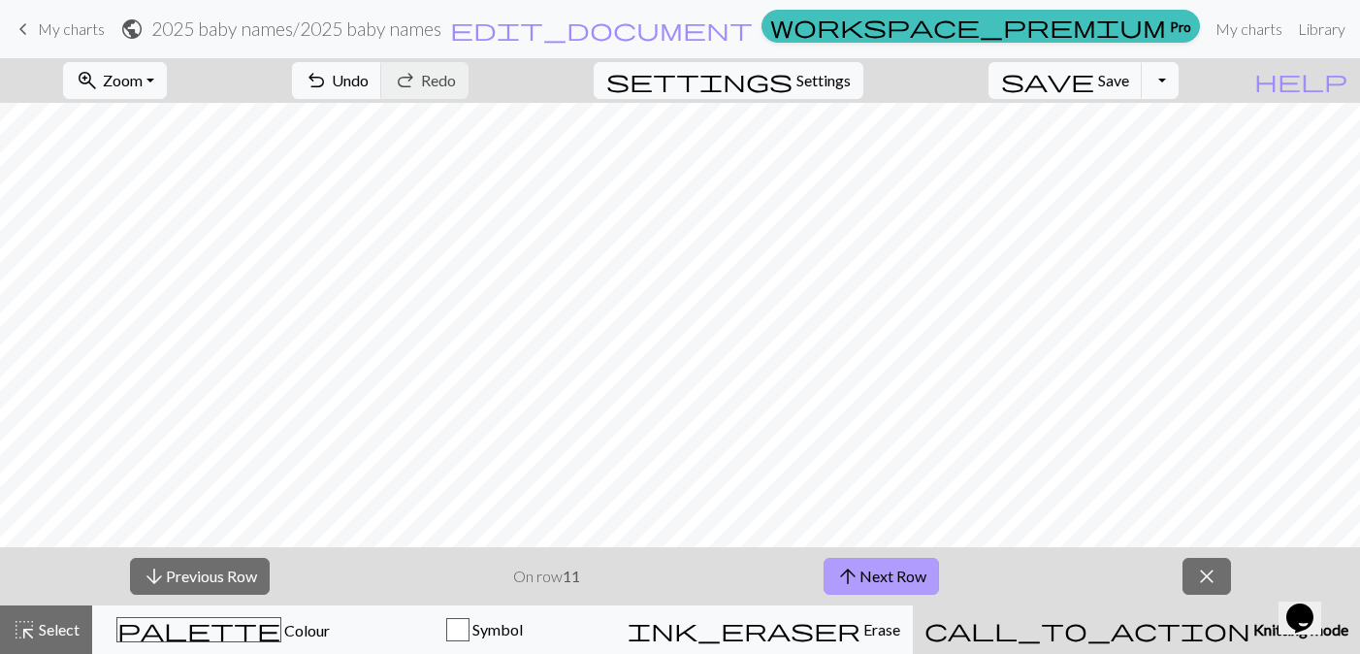
click at [879, 578] on button "arrow_upward Next Row" at bounding box center [881, 576] width 115 height 37
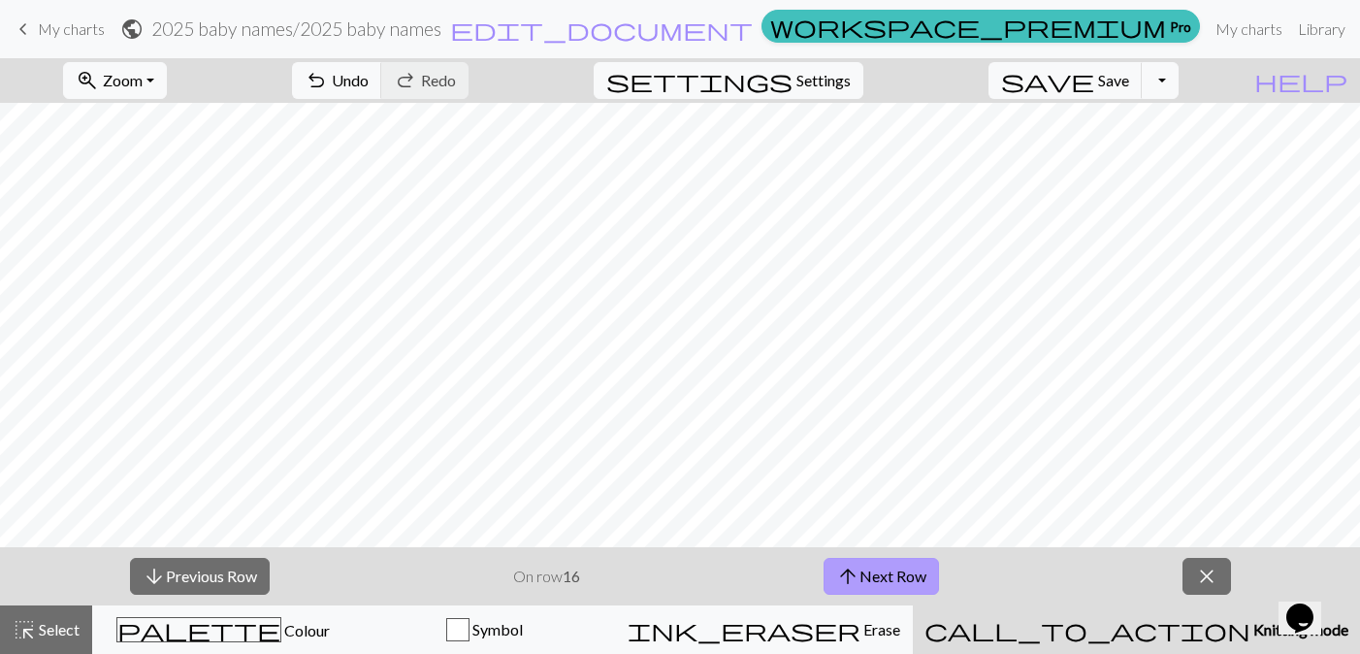
click at [879, 578] on button "arrow_upward Next Row" at bounding box center [881, 576] width 115 height 37
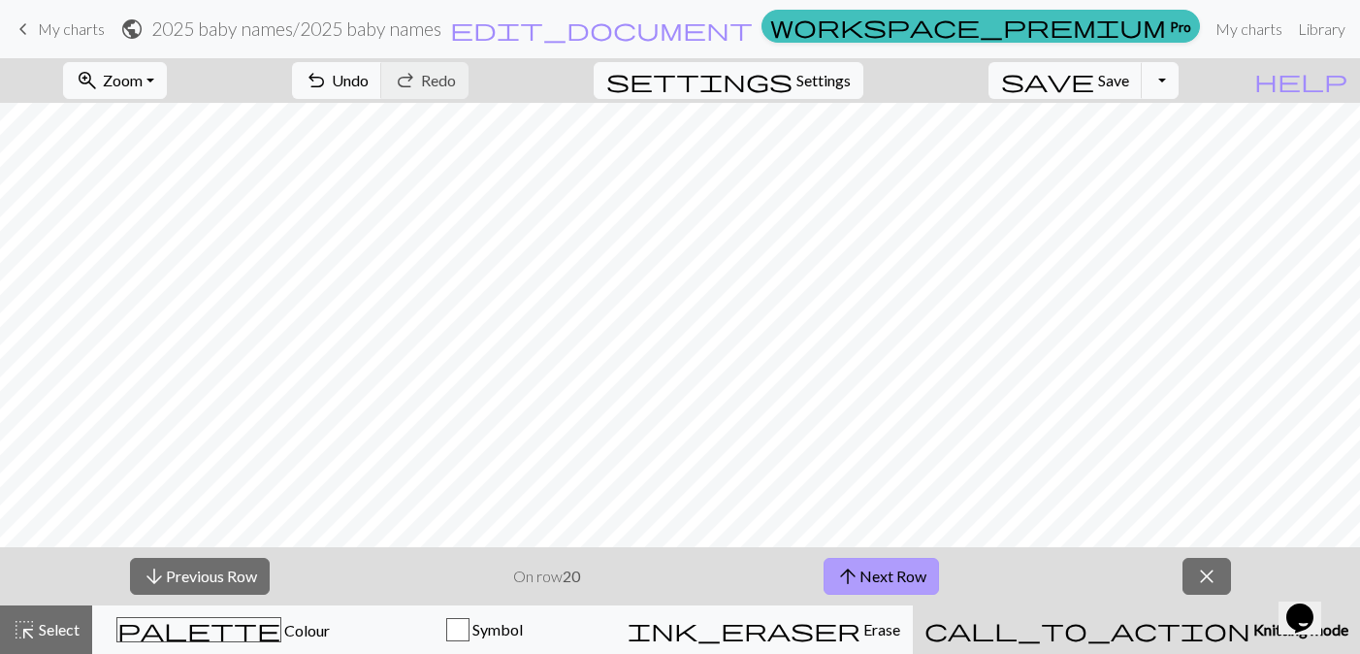
click at [879, 578] on button "arrow_upward Next Row" at bounding box center [881, 576] width 115 height 37
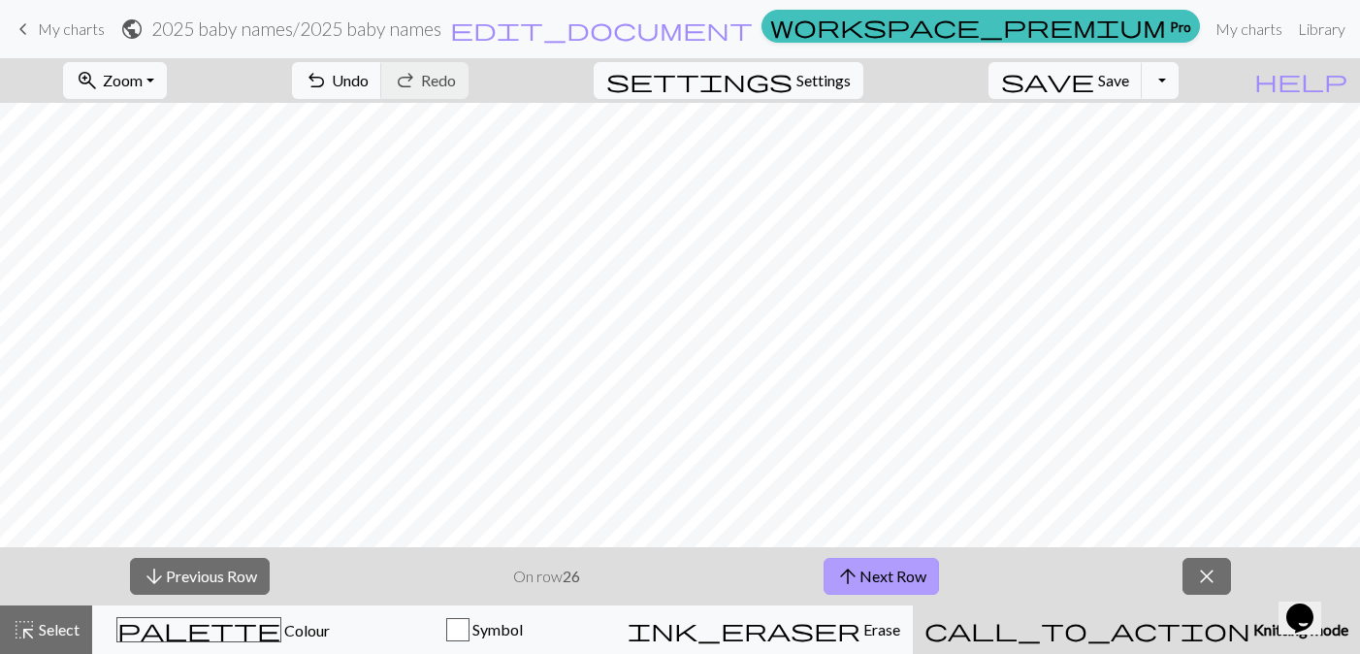
click at [879, 578] on button "arrow_upward Next Row" at bounding box center [881, 576] width 115 height 37
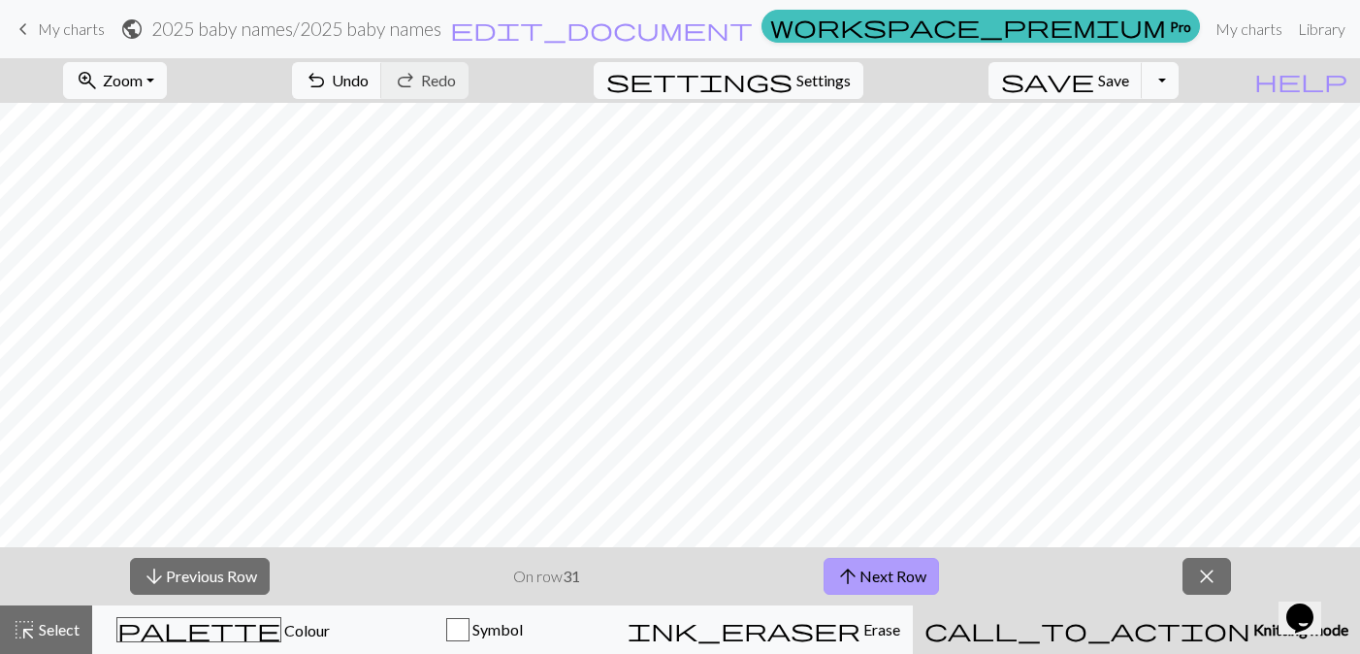
click at [879, 578] on button "arrow_upward Next Row" at bounding box center [881, 576] width 115 height 37
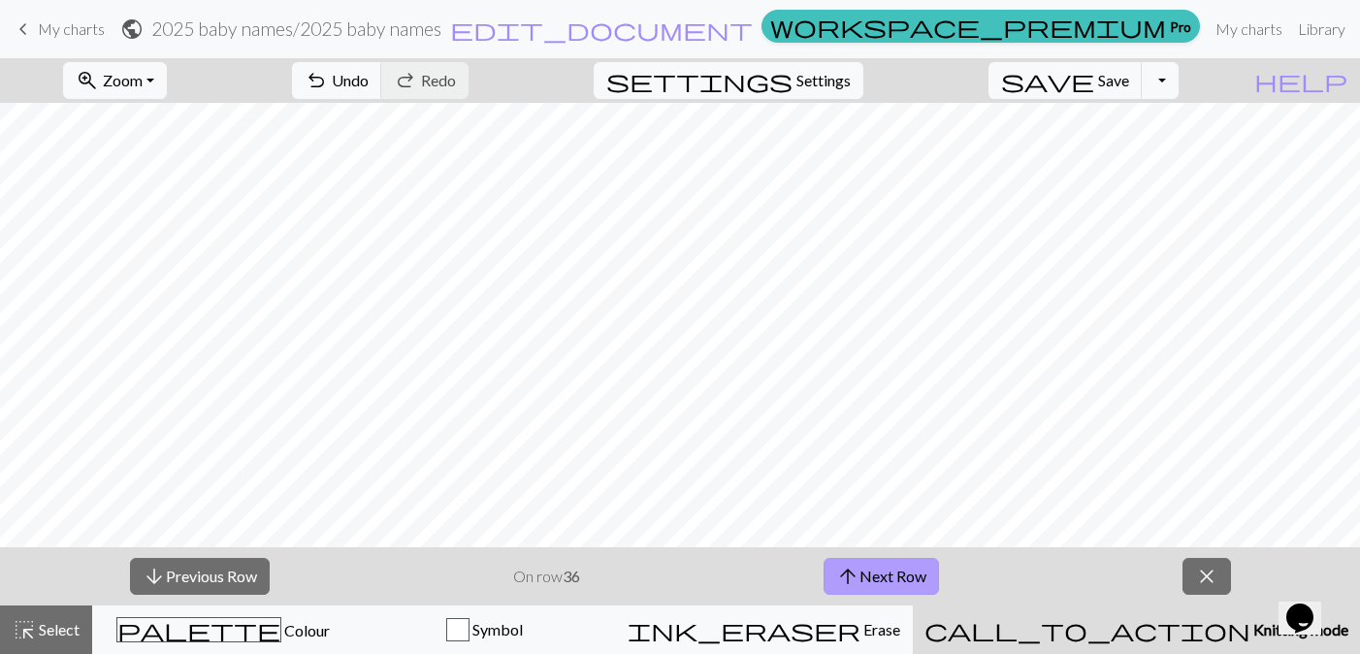
click at [879, 578] on button "arrow_upward Next Row" at bounding box center [881, 576] width 115 height 37
click at [214, 569] on button "arrow_downward Previous Row" at bounding box center [200, 576] width 140 height 37
click at [155, 580] on span "arrow_downward" at bounding box center [154, 576] width 23 height 27
